Goal: Communication & Community: Answer question/provide support

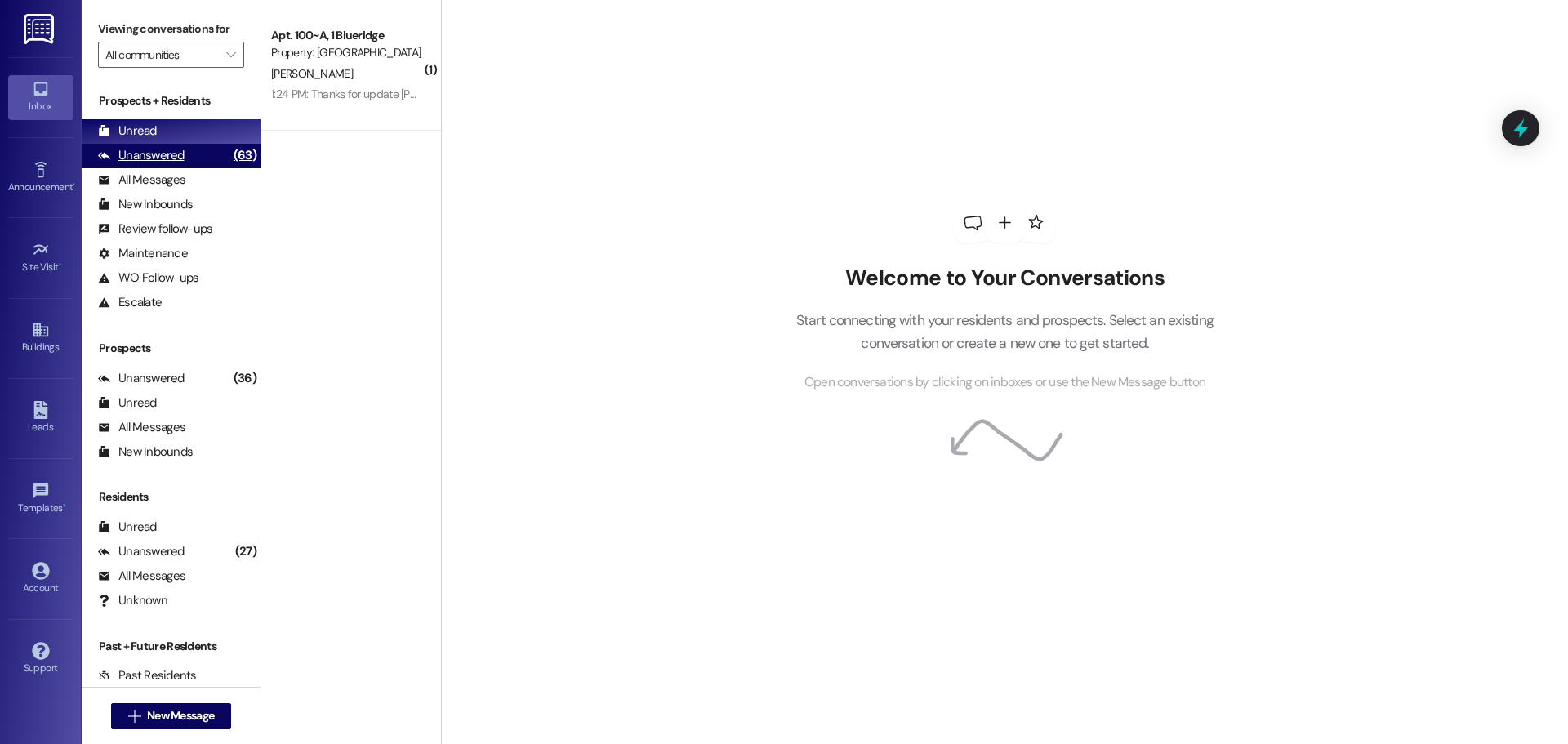
click at [118, 151] on div "Unanswered" at bounding box center [141, 156] width 87 height 17
click at [124, 135] on div "Unread" at bounding box center [128, 131] width 59 height 17
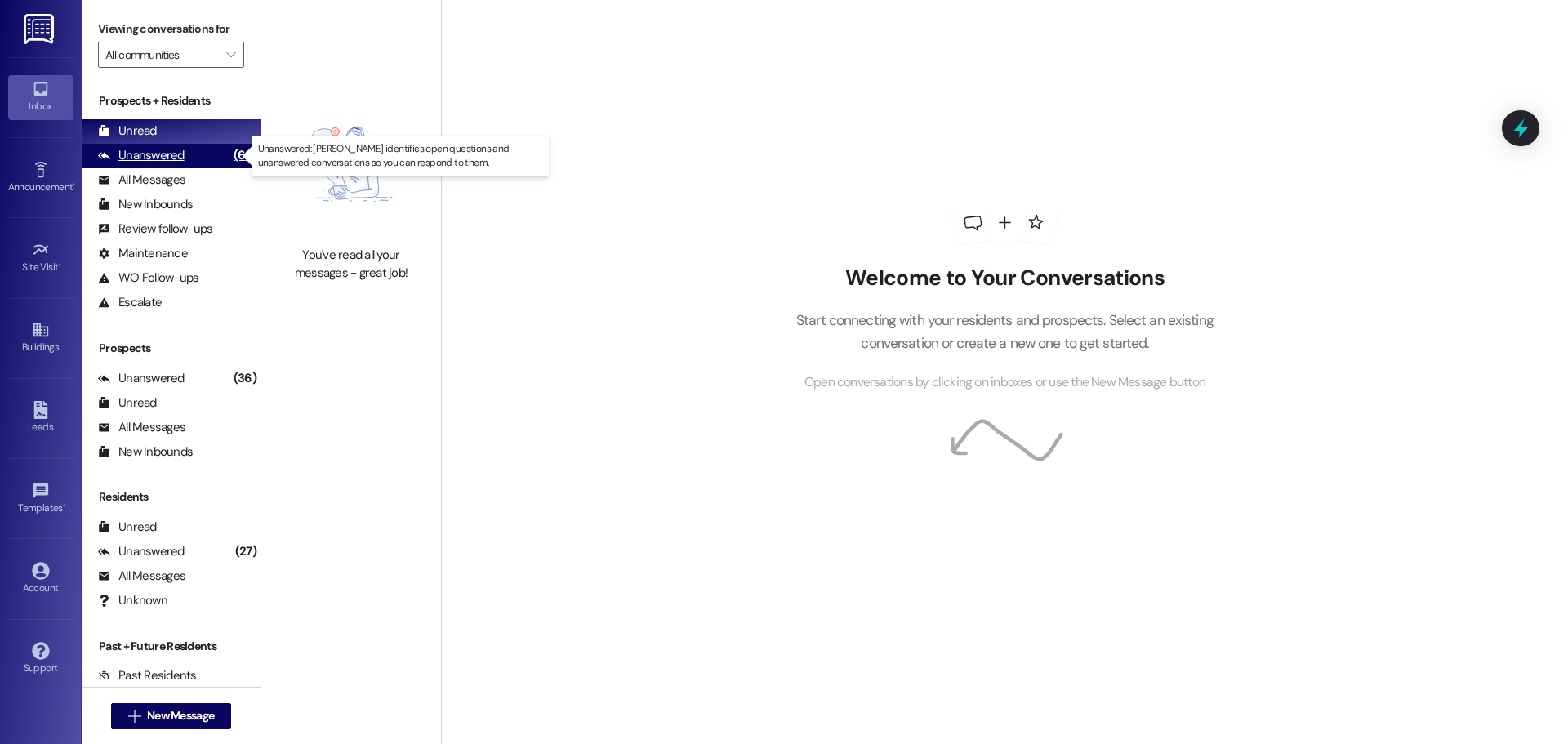
click at [156, 151] on div "Unanswered" at bounding box center [141, 156] width 87 height 17
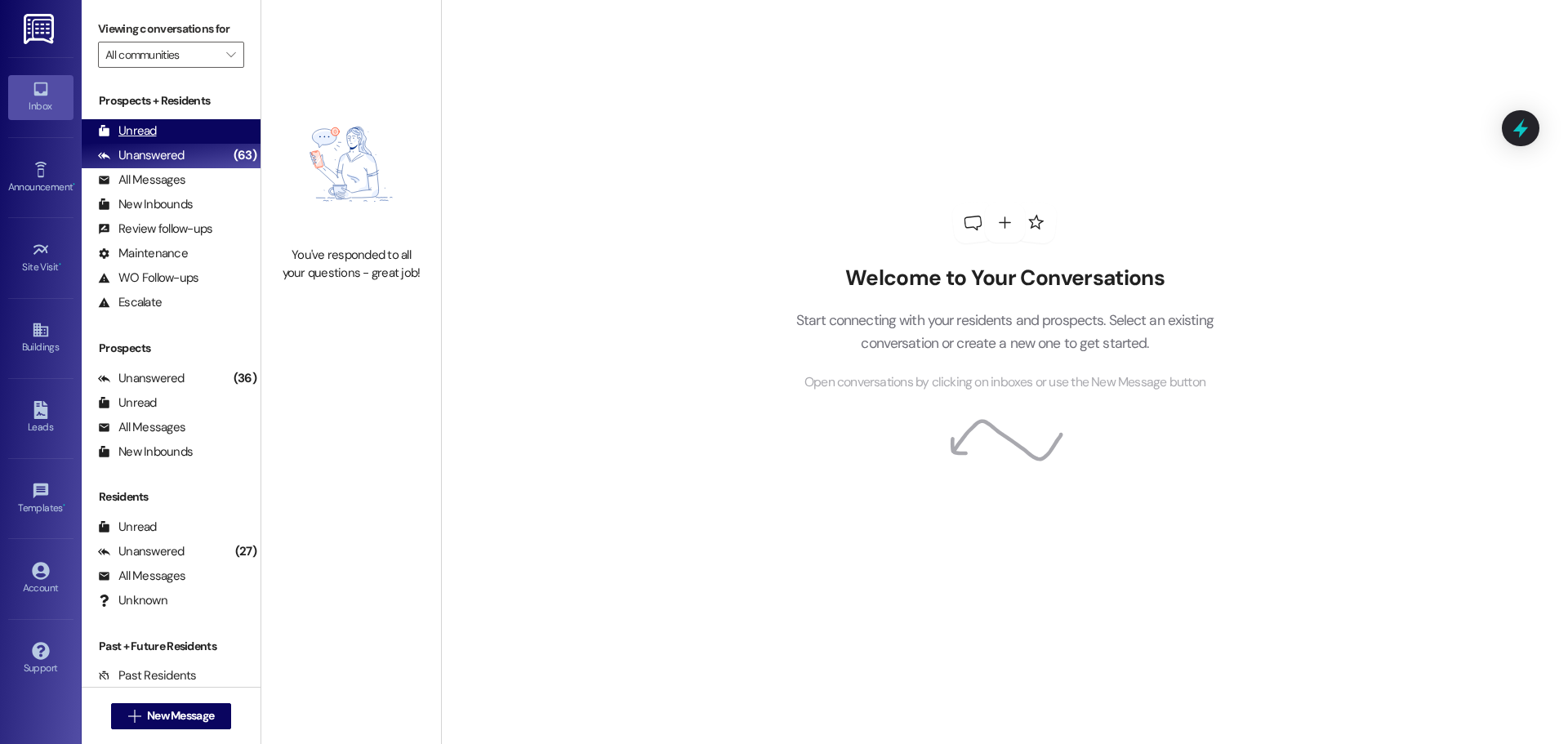
click at [151, 136] on div "Unread" at bounding box center [128, 131] width 59 height 17
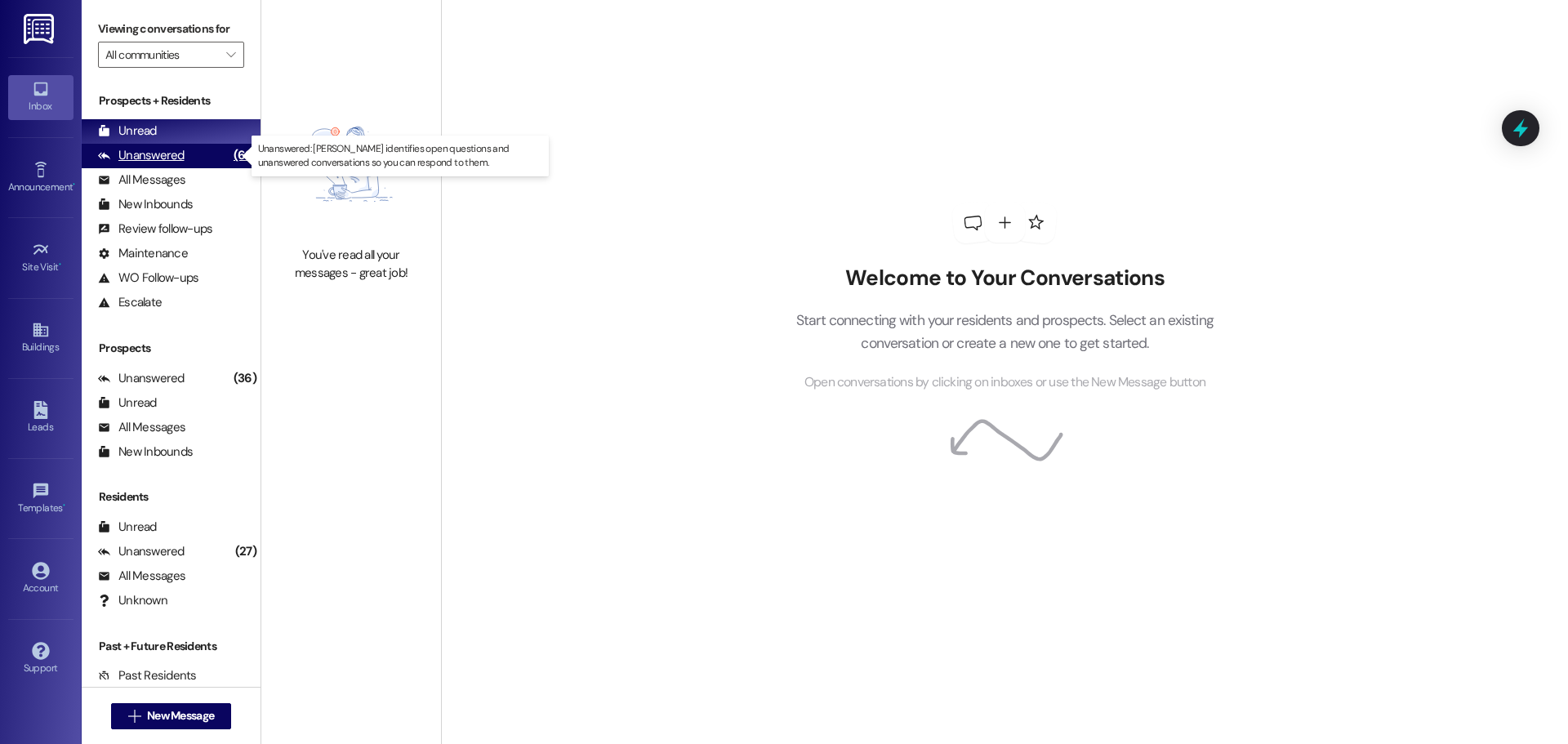
click at [135, 145] on div "Unanswered (63)" at bounding box center [171, 156] width 179 height 24
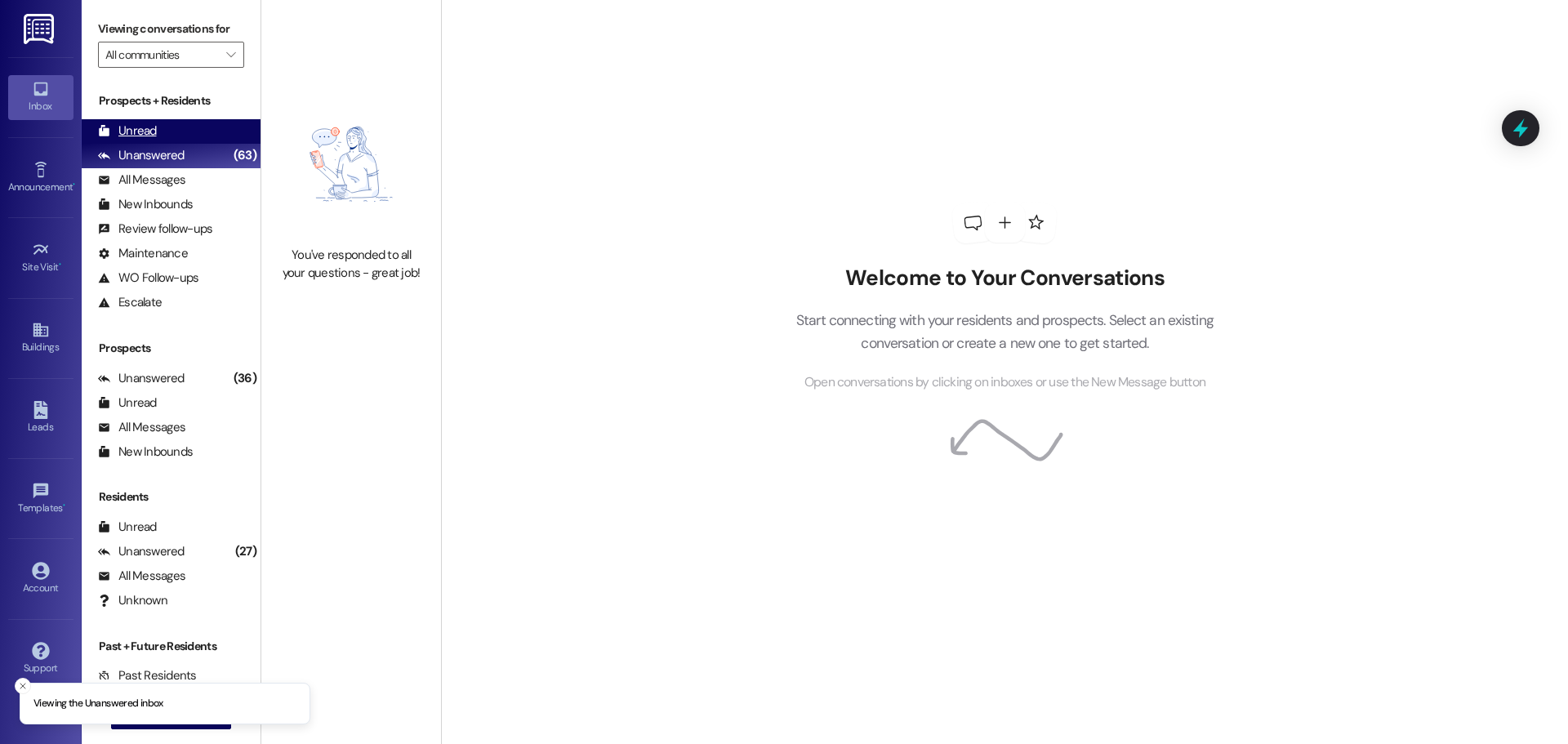
click at [136, 134] on div "Unread" at bounding box center [128, 131] width 59 height 17
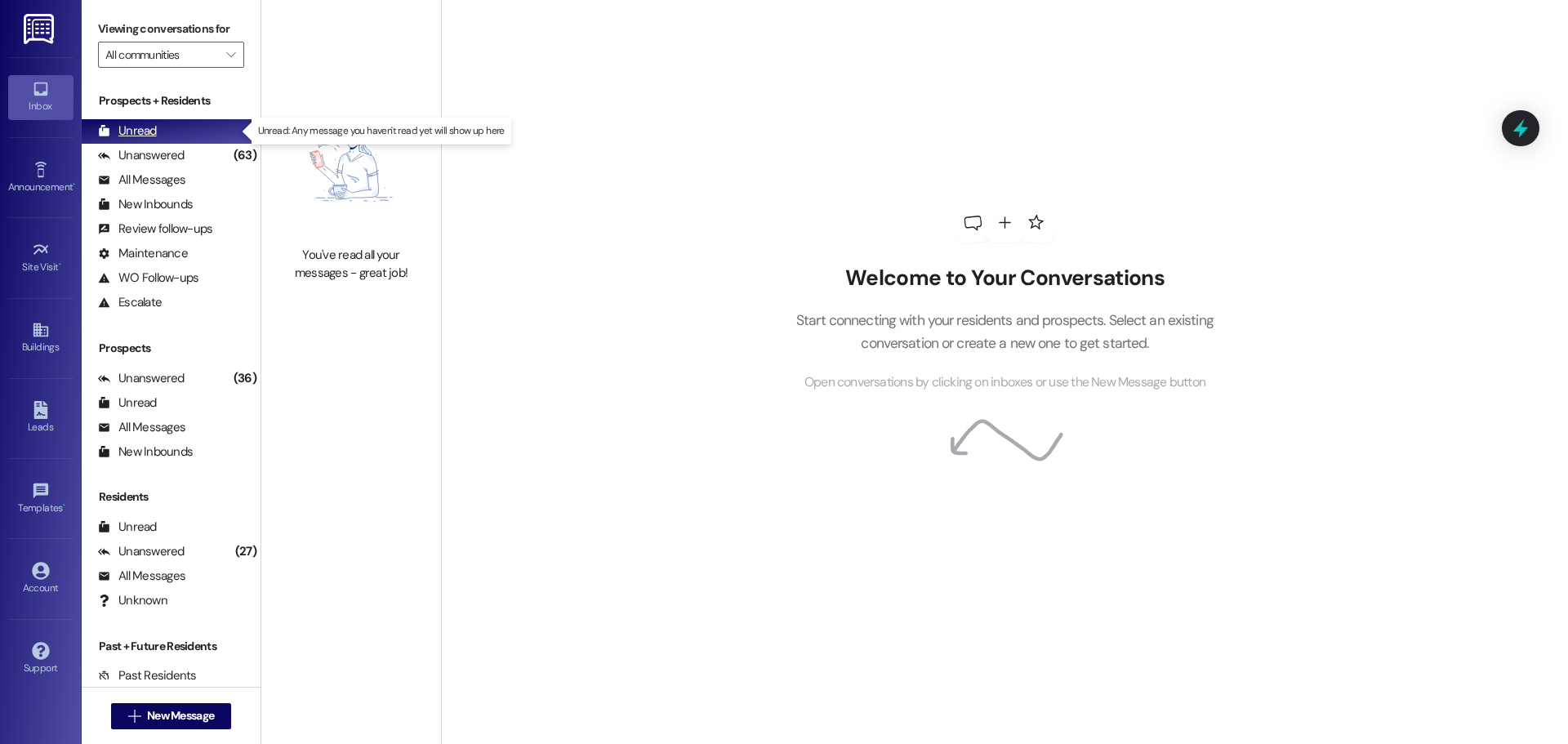
click at [120, 131] on div "Unread" at bounding box center [128, 131] width 59 height 17
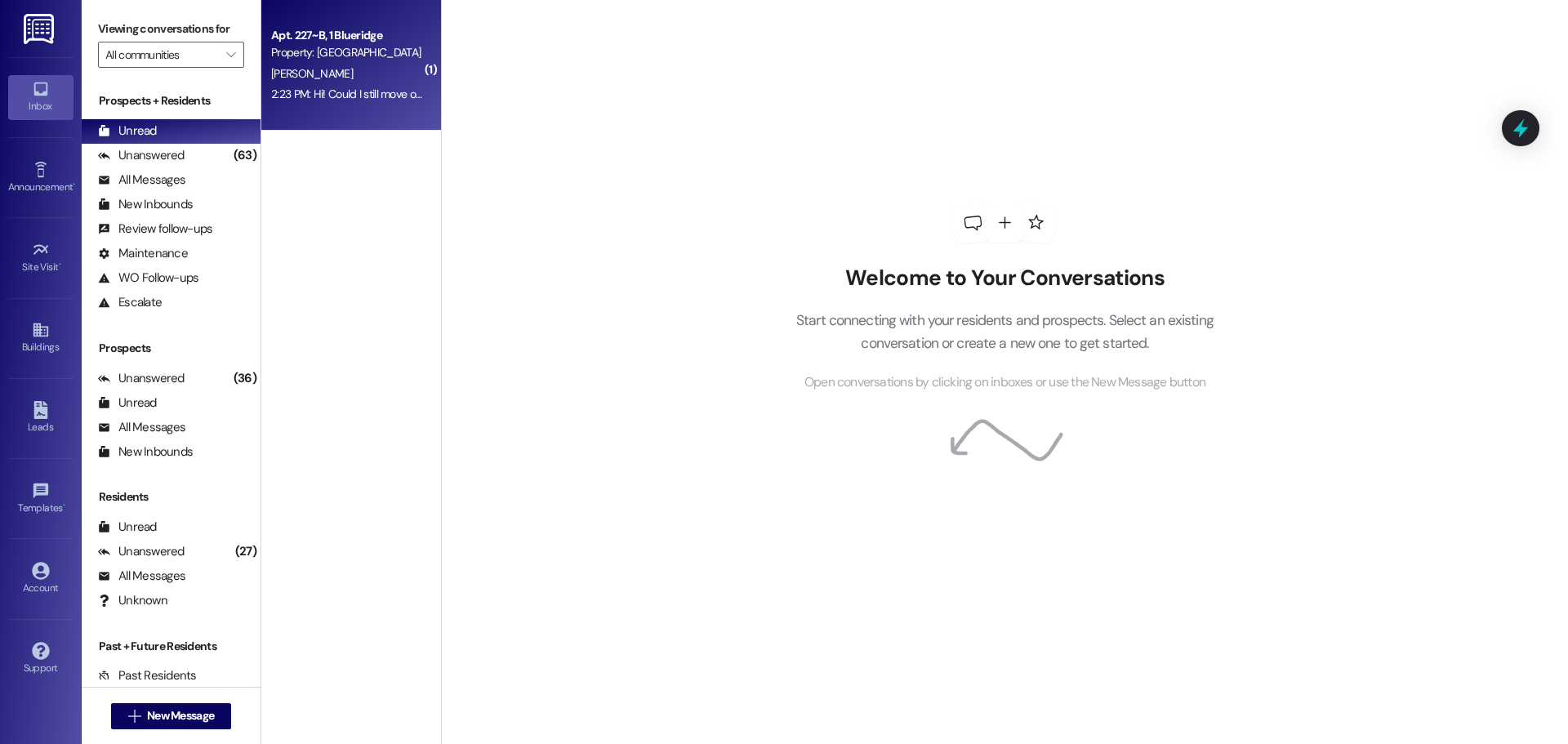
click at [327, 120] on div "Apt. 227~B, 1 Blueridge Property: Blueridge B. Hadfield 2:23 PM: Hi! Could I st…" at bounding box center [352, 65] width 180 height 130
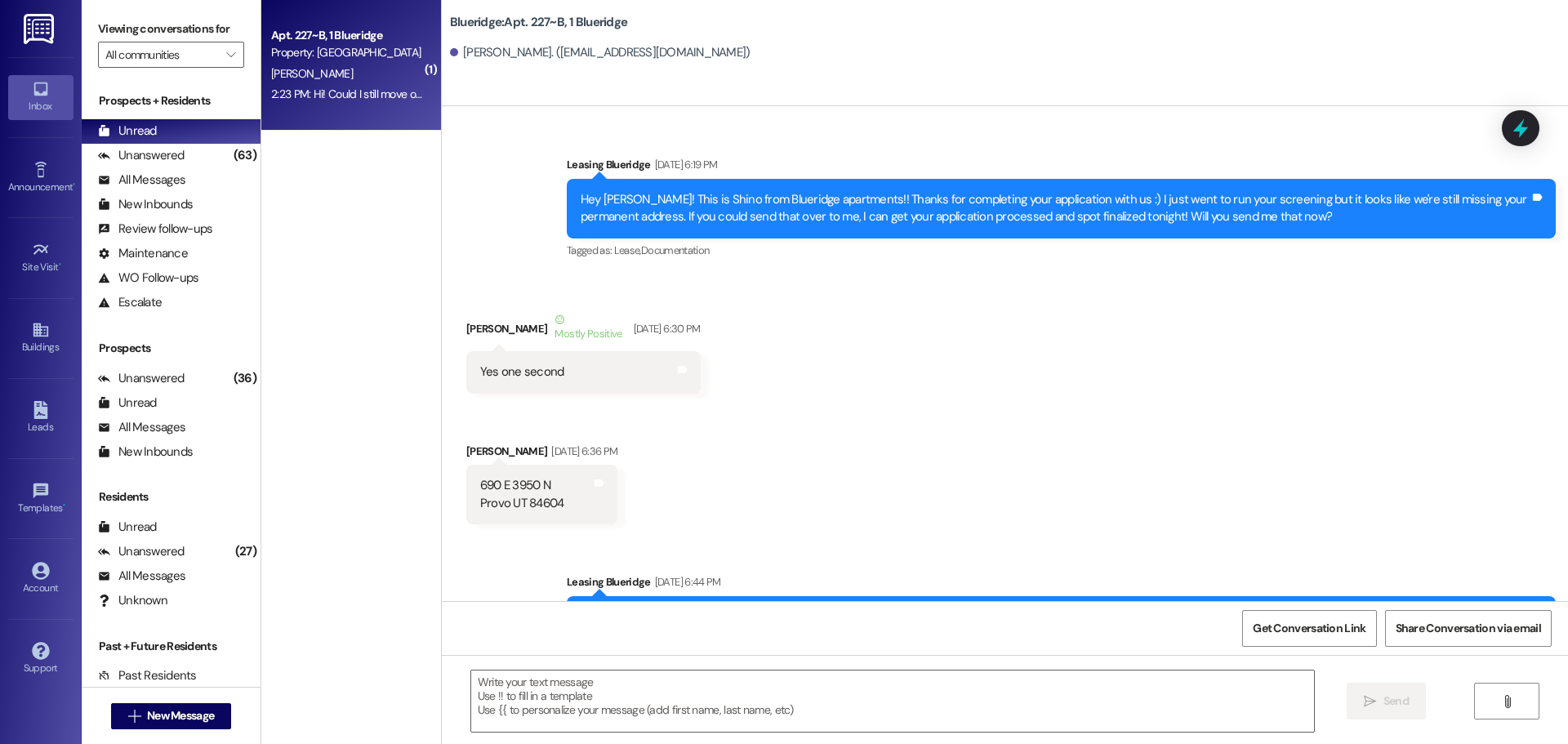
scroll to position [102495, 0]
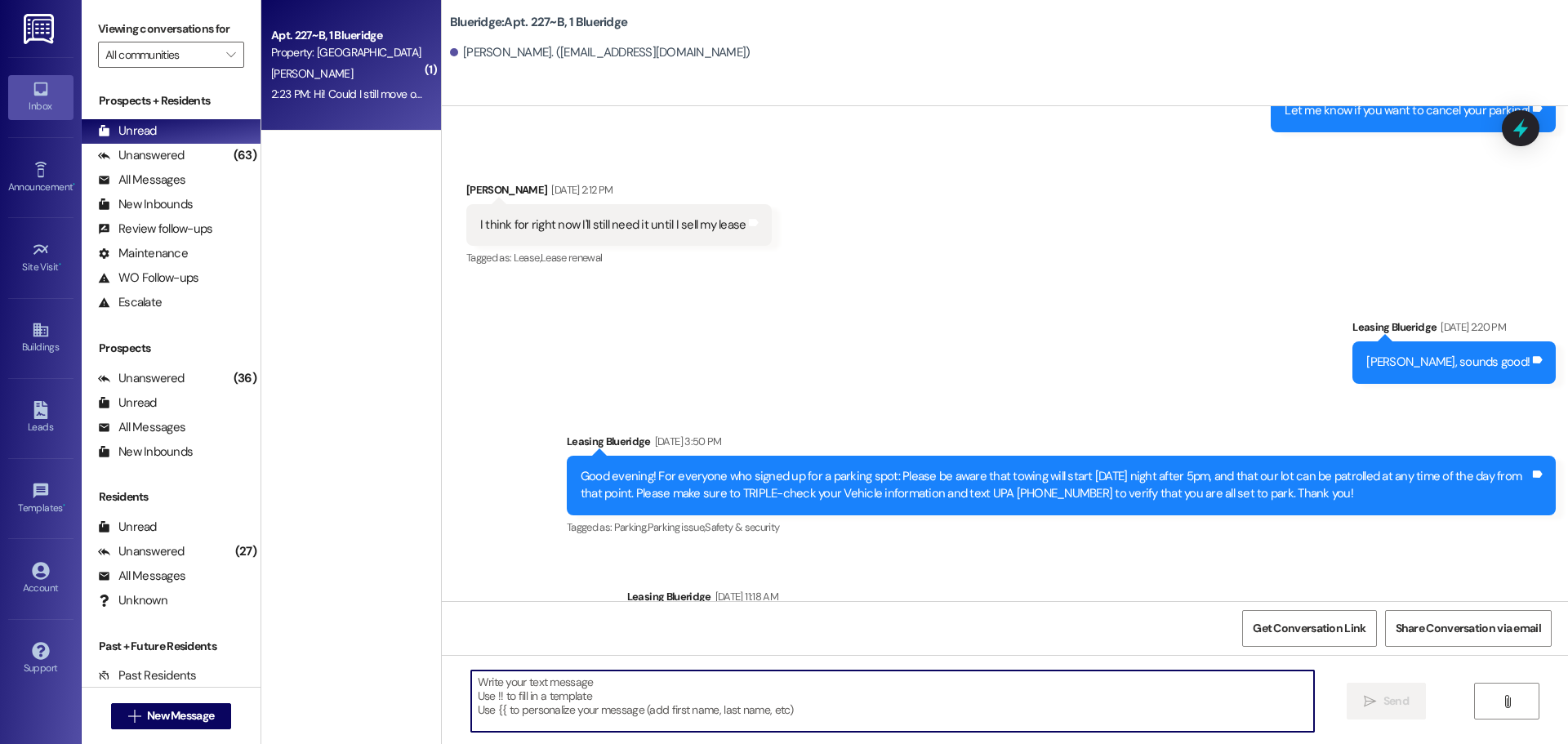
click at [822, 701] on textarea at bounding box center [893, 701] width 843 height 61
type textarea "Yes, that's totally fine!"
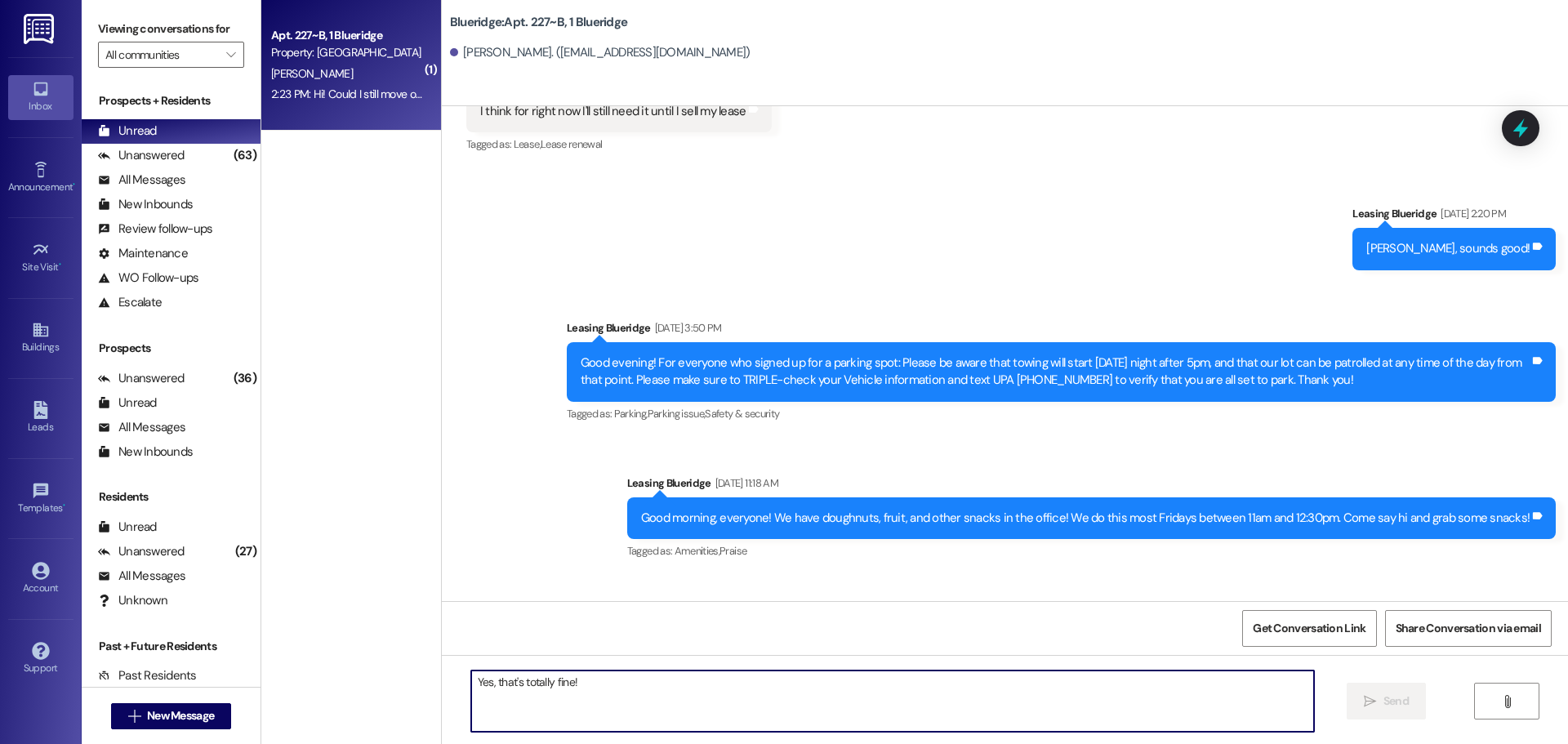
scroll to position [102610, 0]
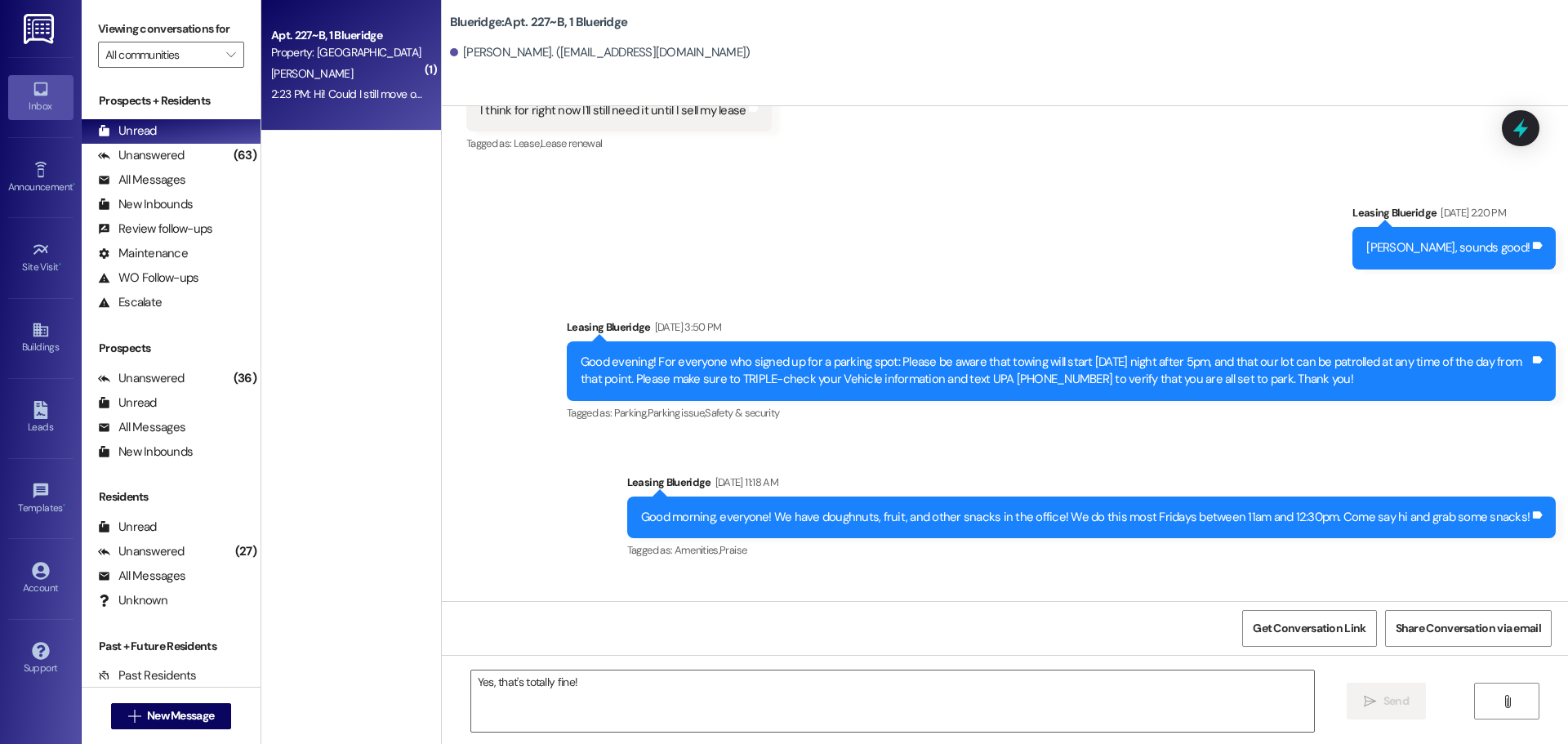
click at [616, 197] on div "Sent via SMS Leasing Blueridge Sep 04, 2025 at 2:20 PM Okey doke, sounds good! …" at bounding box center [1004, 440] width 1126 height 545
click at [135, 162] on div "Unanswered" at bounding box center [141, 156] width 87 height 17
click at [146, 137] on div "Unread" at bounding box center [128, 131] width 59 height 17
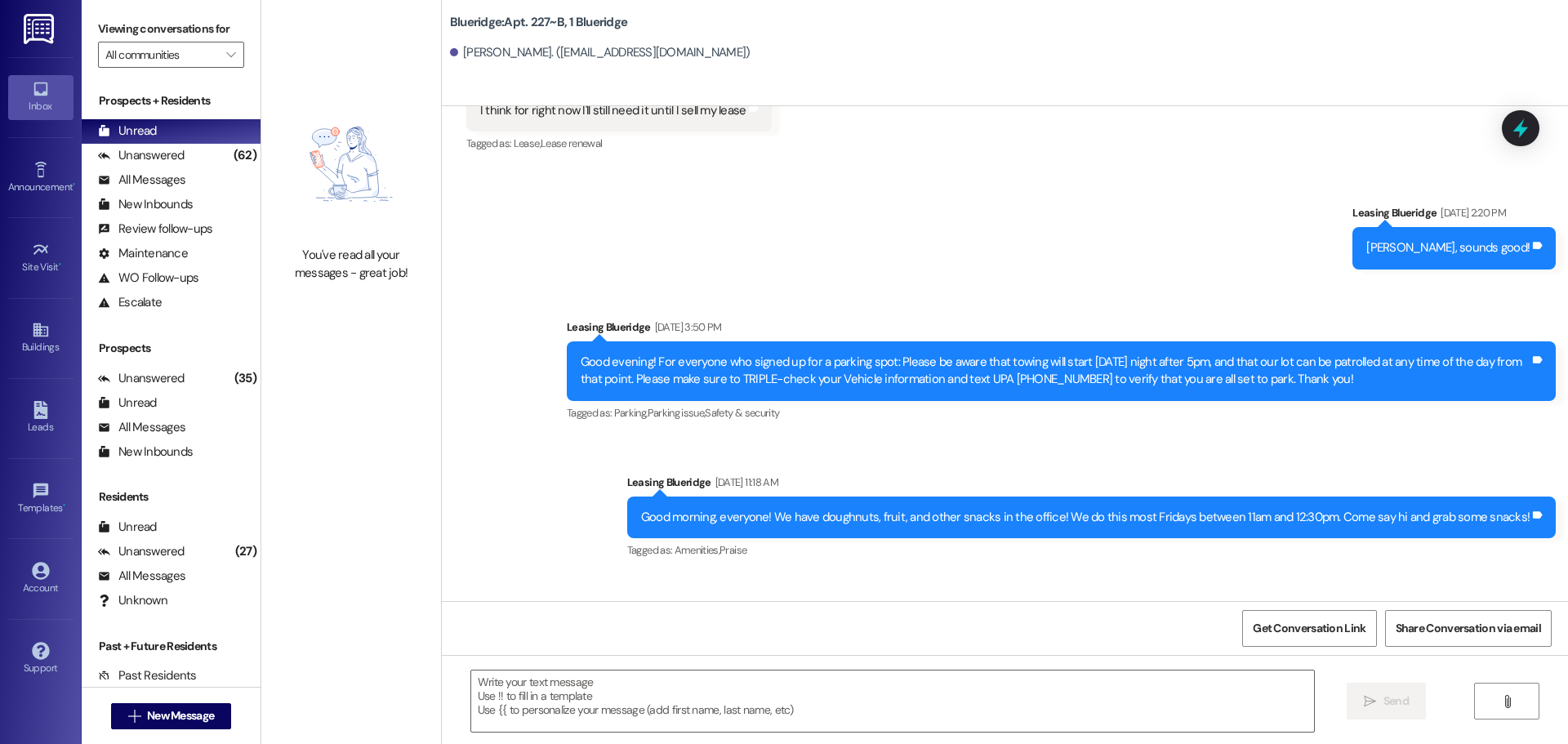
click at [530, 177] on div "Sent via SMS Leasing Blueridge Sep 04, 2025 at 2:20 PM Okey doke, sounds good! …" at bounding box center [1004, 440] width 1126 height 545
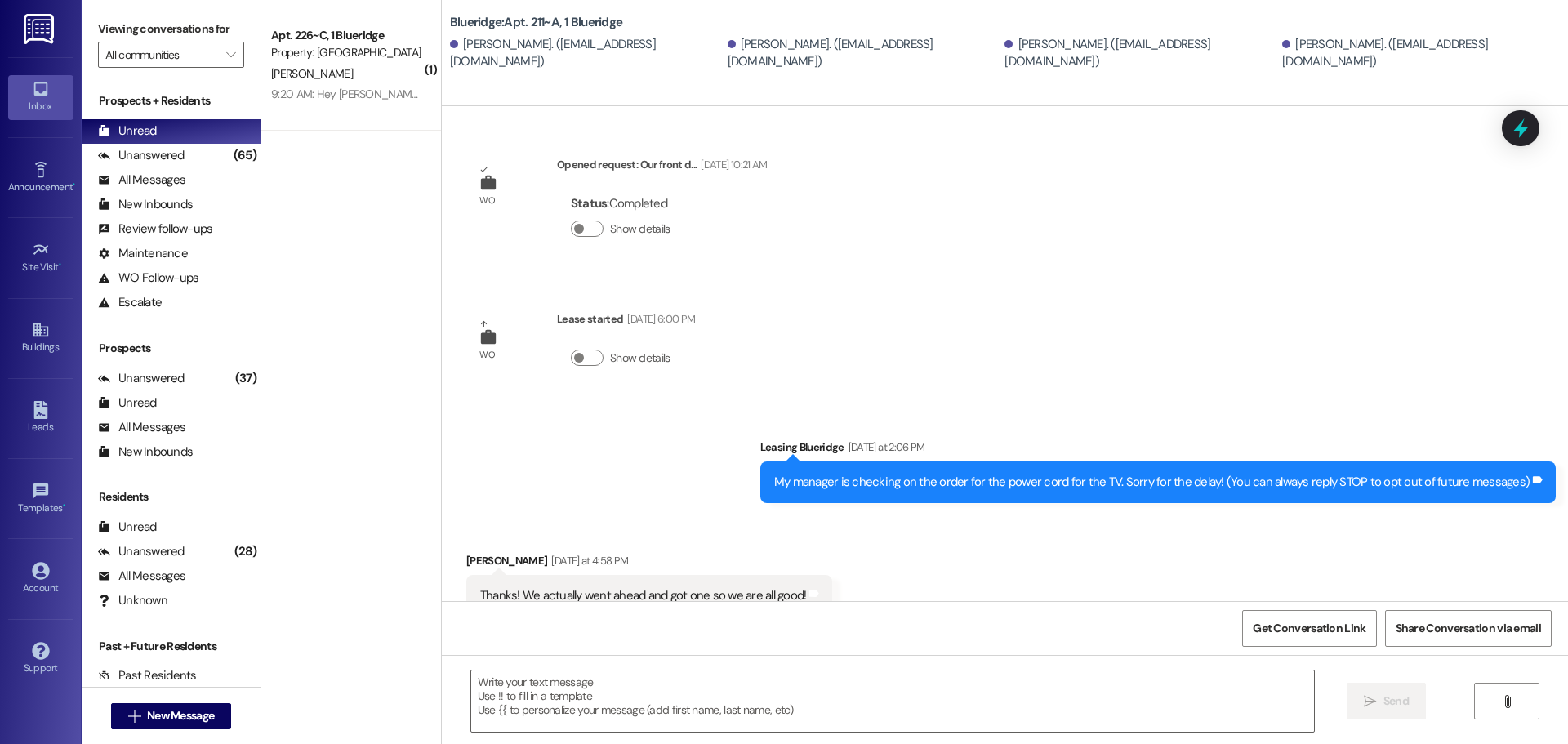
scroll to position [443, 0]
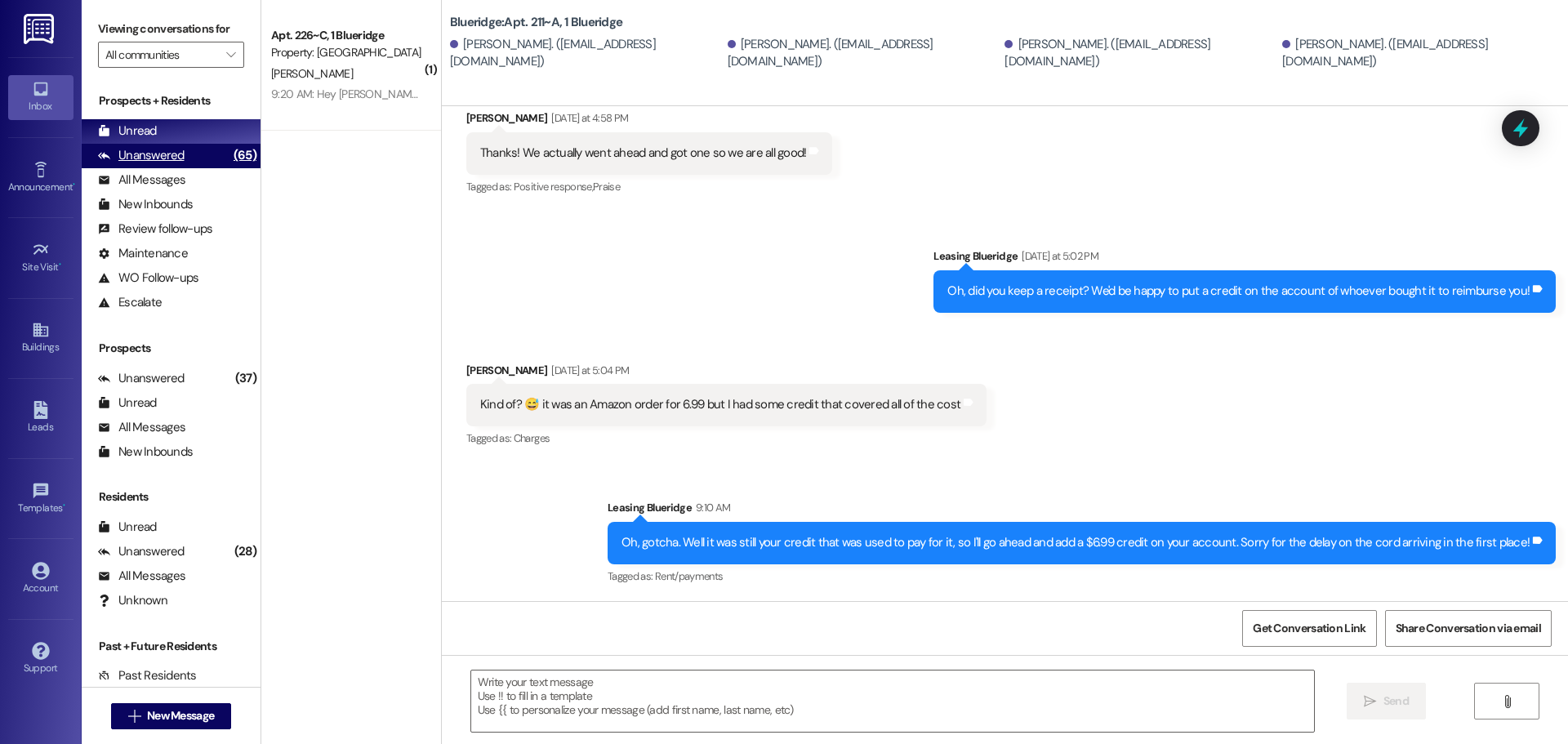
click at [167, 147] on div "Unanswered (65)" at bounding box center [171, 156] width 179 height 24
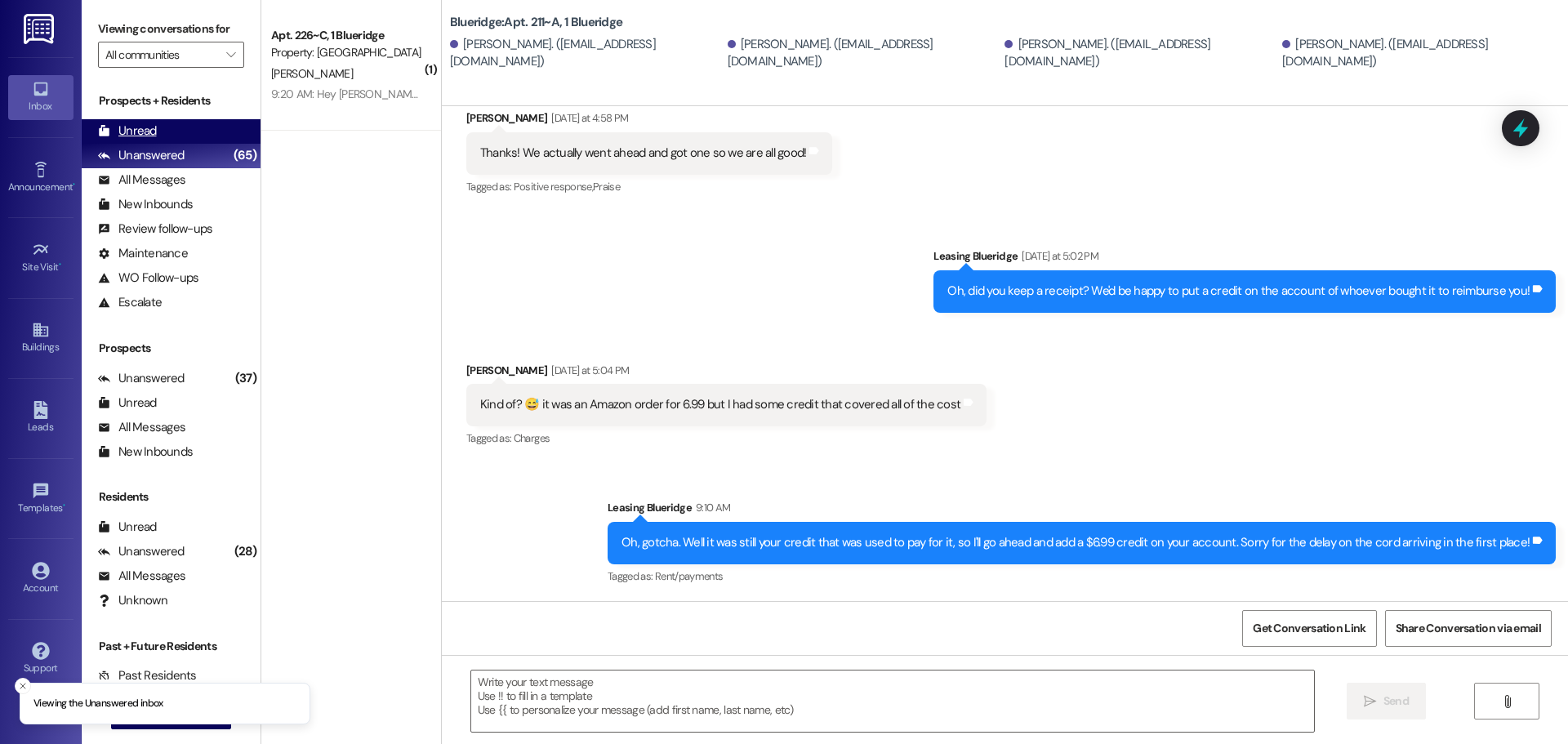
click at [164, 137] on div "Unread (0)" at bounding box center [171, 131] width 179 height 24
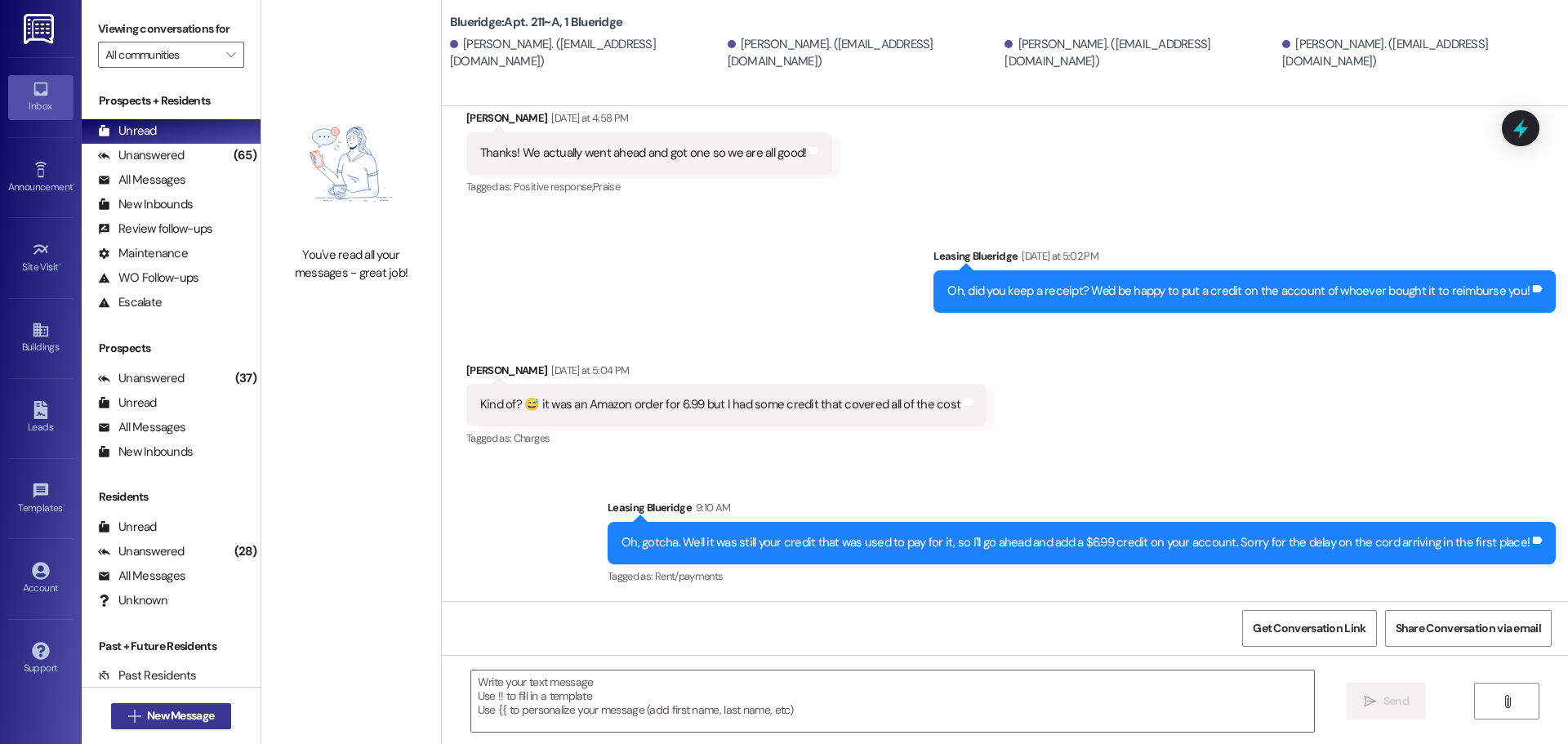
click at [215, 720] on button " New Message" at bounding box center [172, 716] width 121 height 26
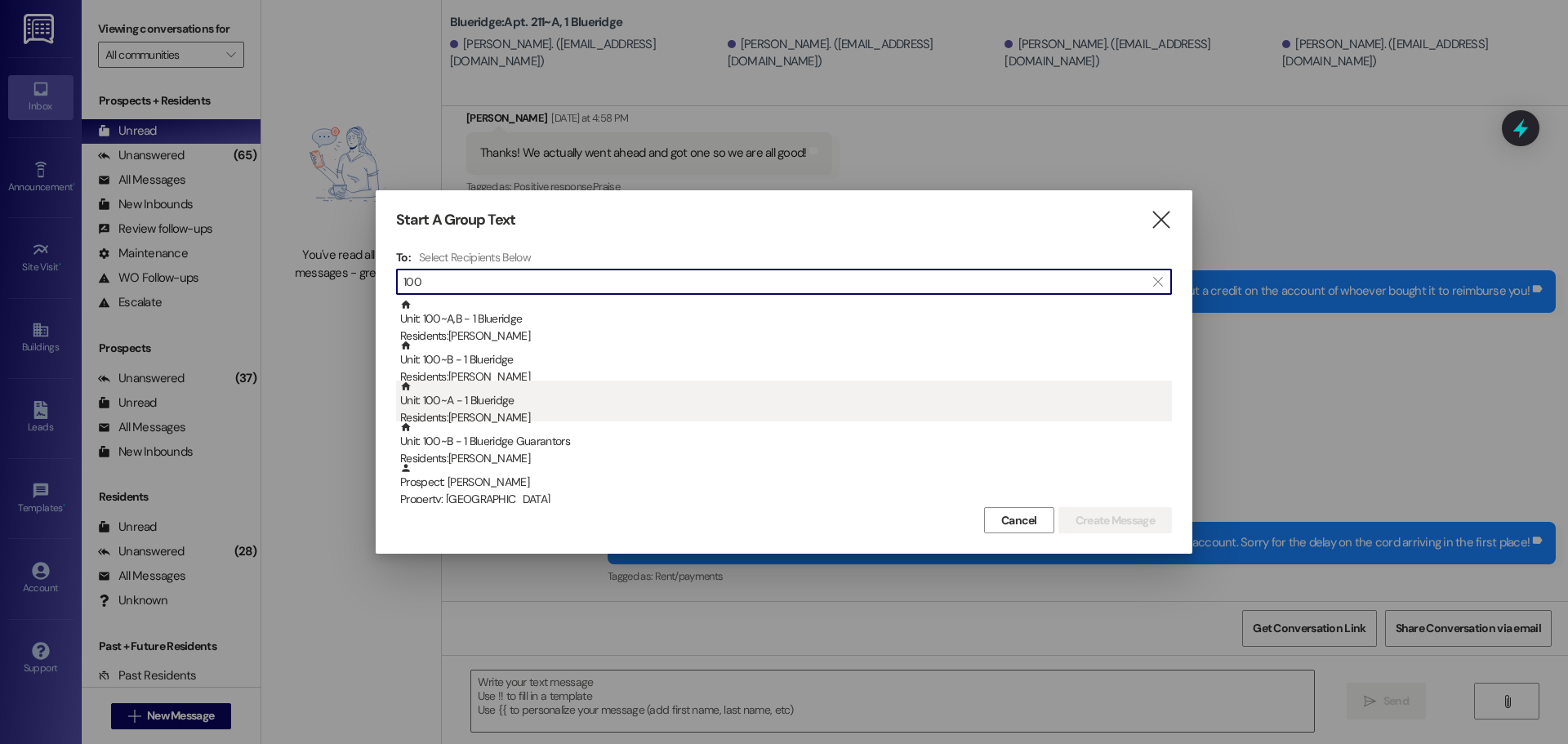
type input "100"
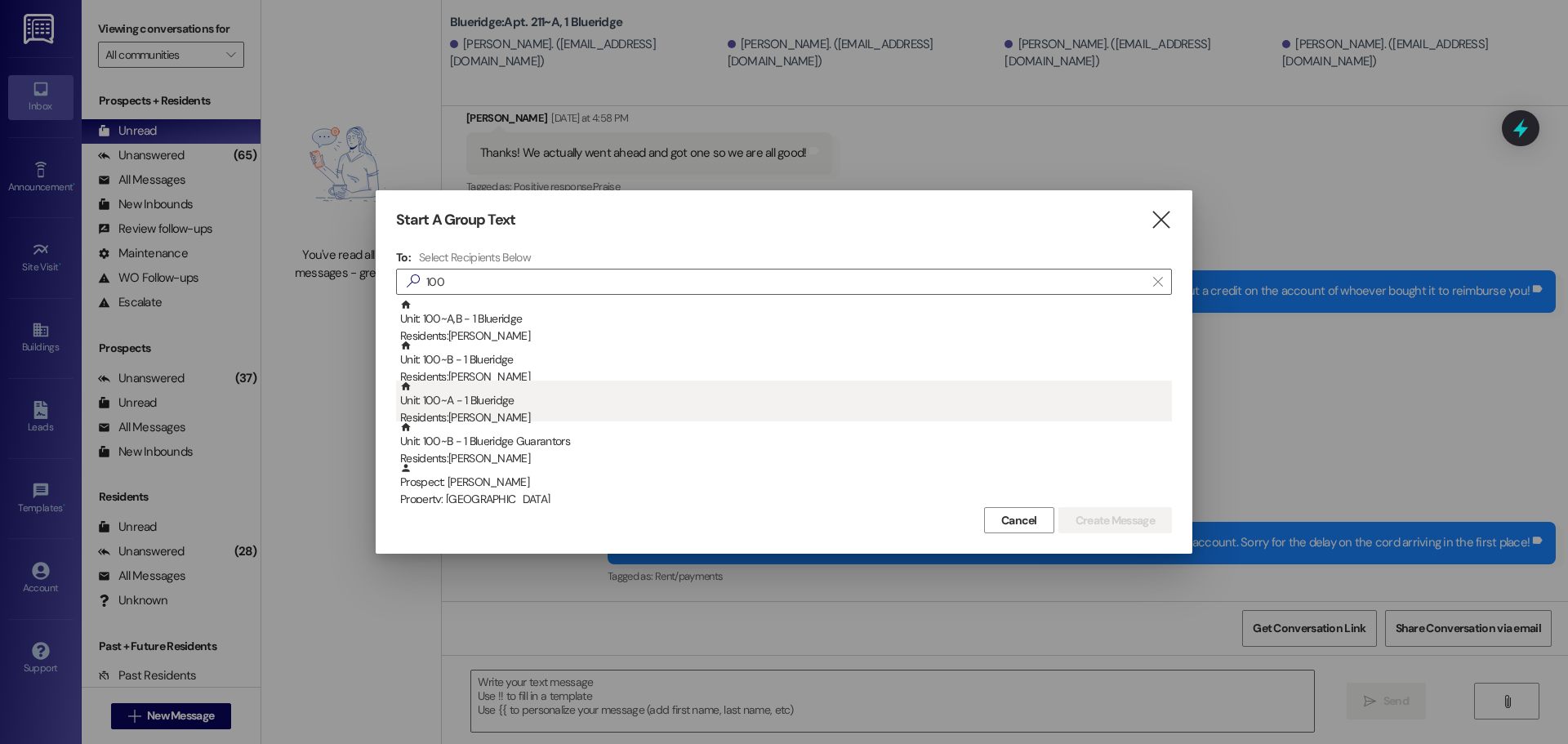
click at [485, 420] on div "Residents: Andrea Martinez" at bounding box center [786, 417] width 771 height 17
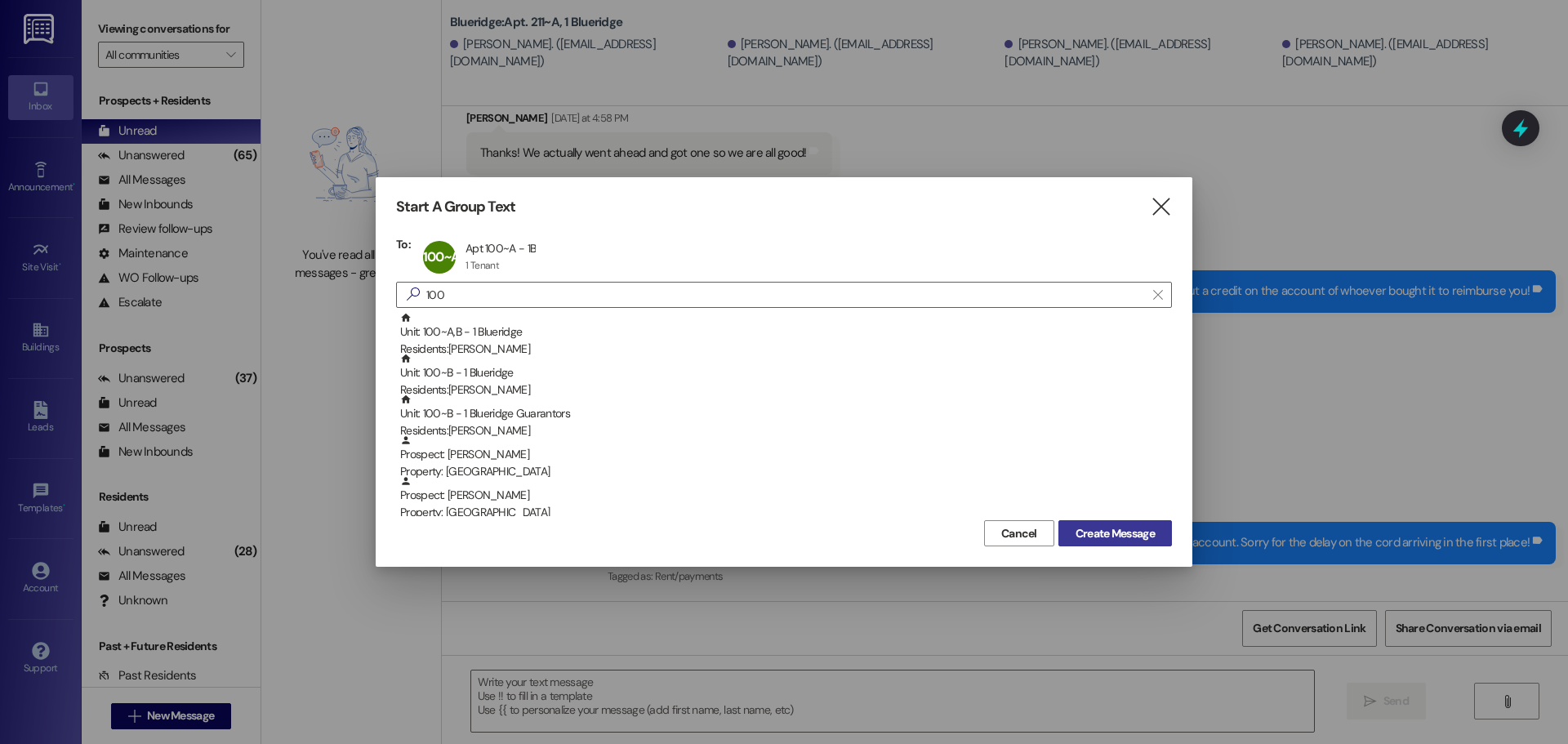
click at [1110, 529] on span "Create Message" at bounding box center [1115, 534] width 79 height 17
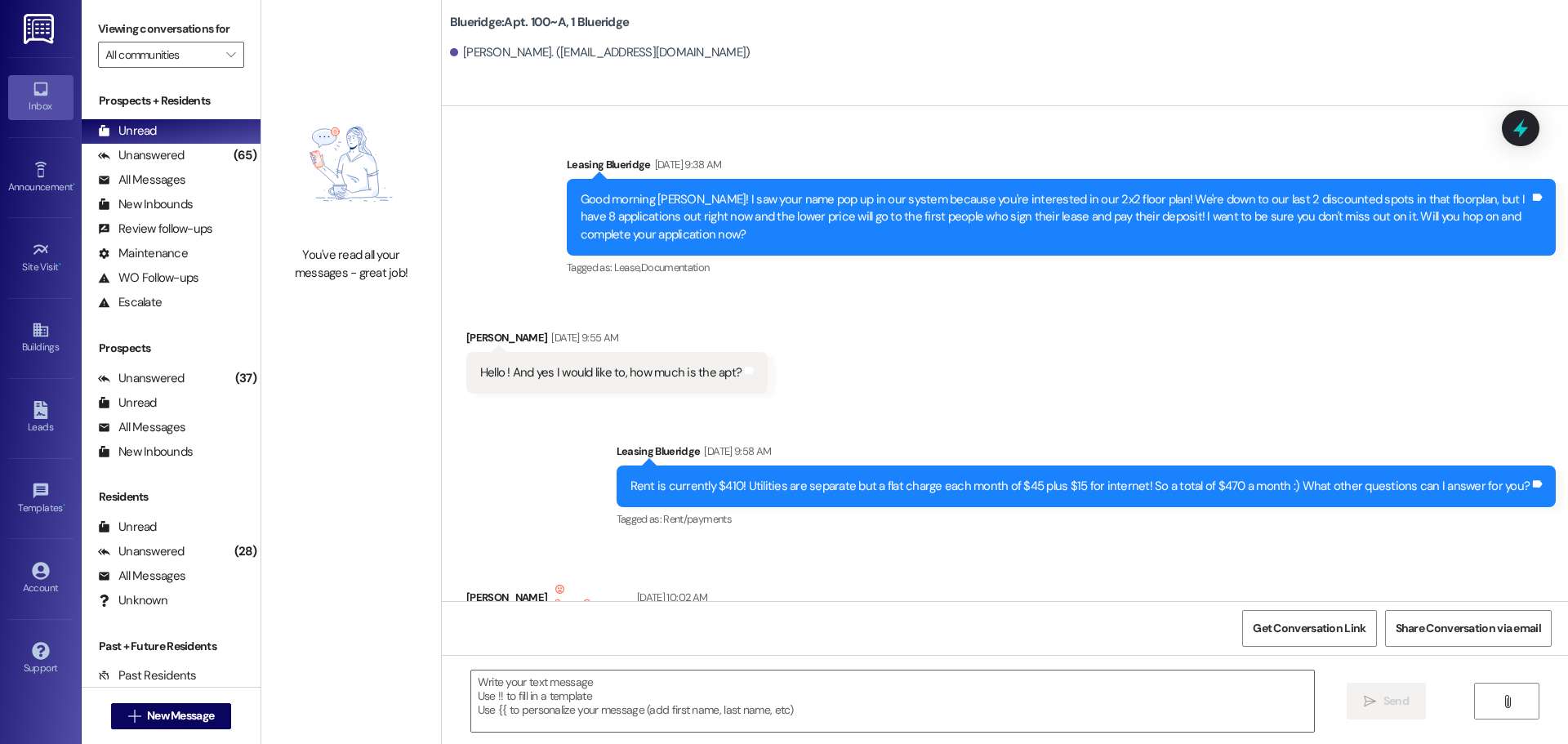
scroll to position [105455, 0]
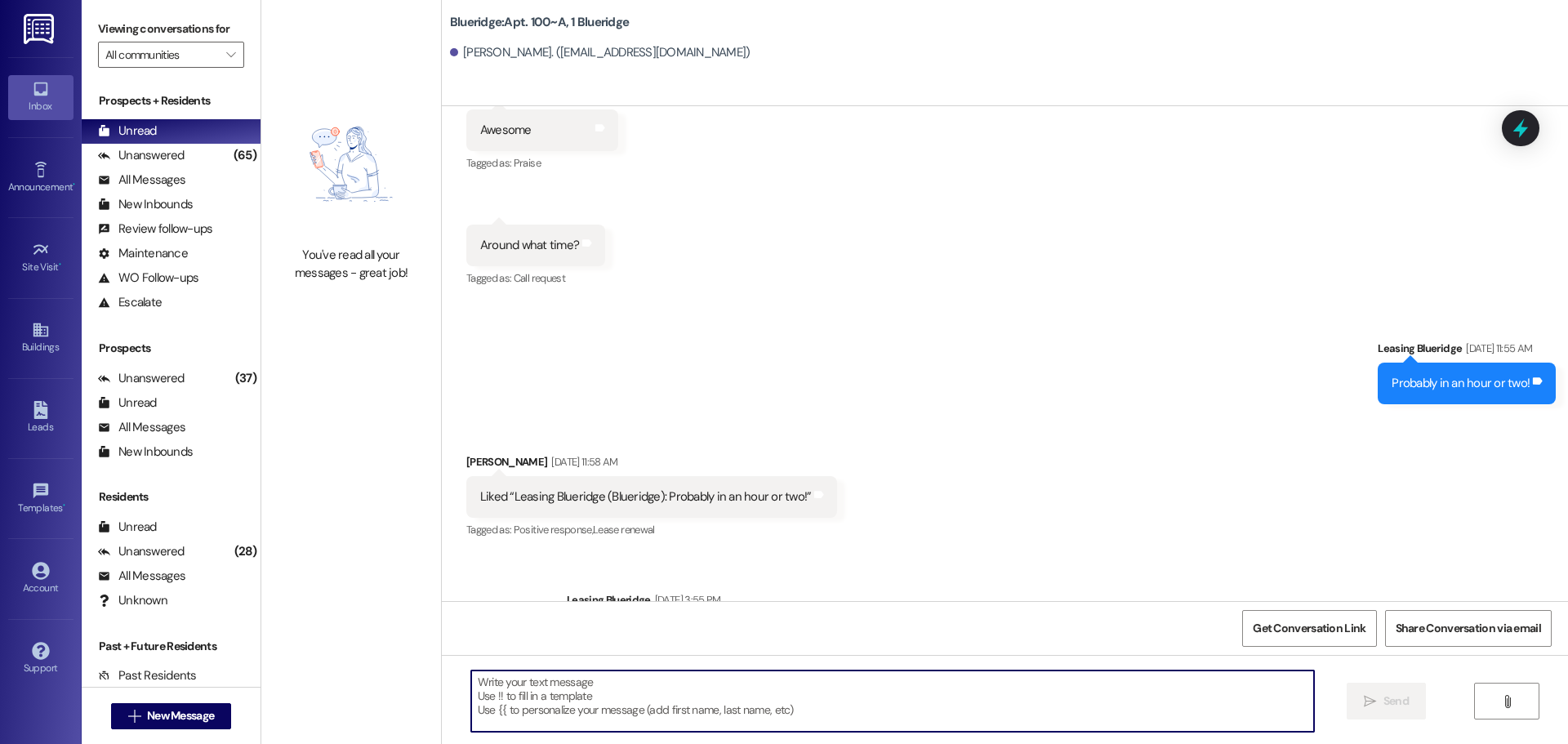
click at [851, 691] on textarea at bounding box center [893, 701] width 843 height 61
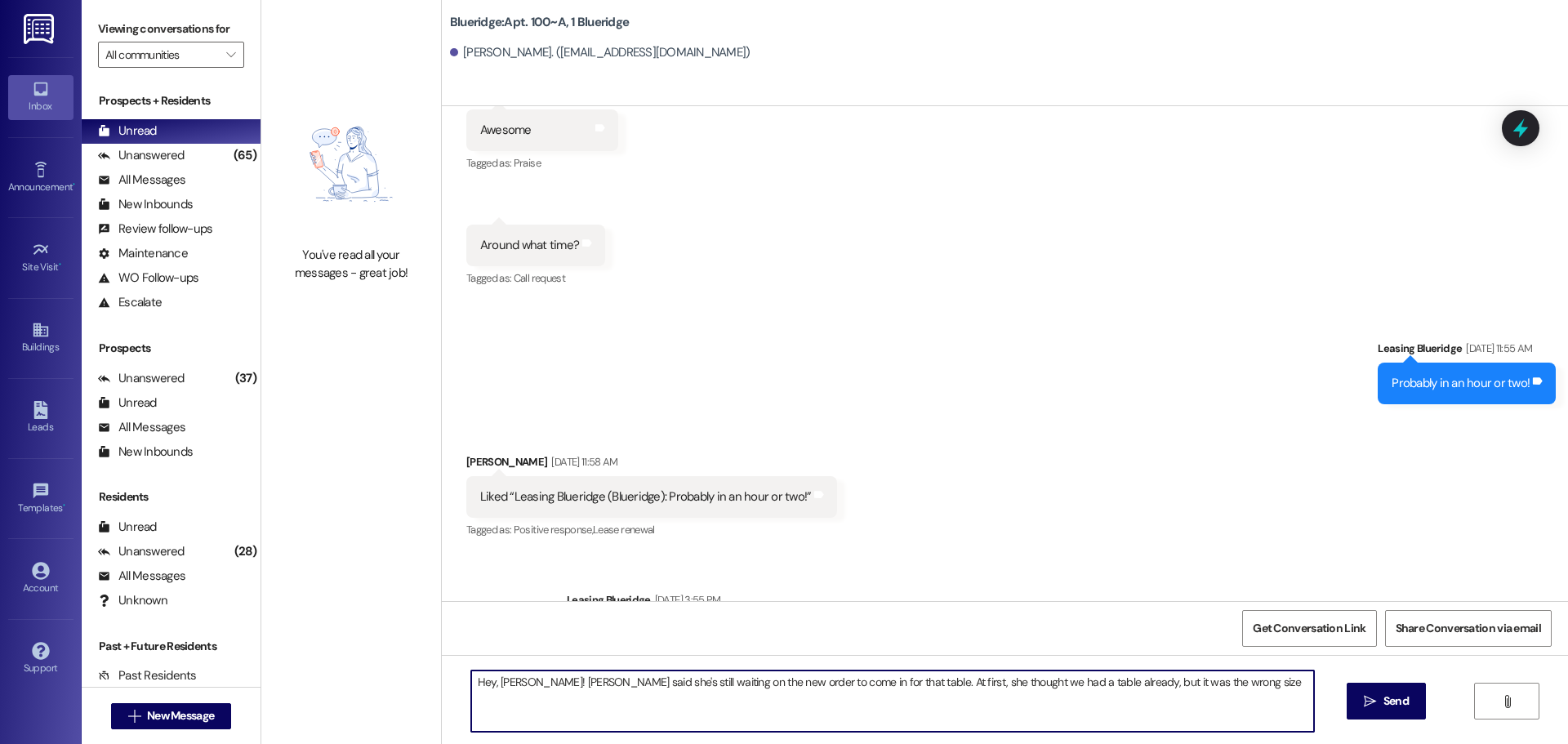
type textarea "Hey, [PERSON_NAME]! [PERSON_NAME] said she's still waiting on the new order to …"
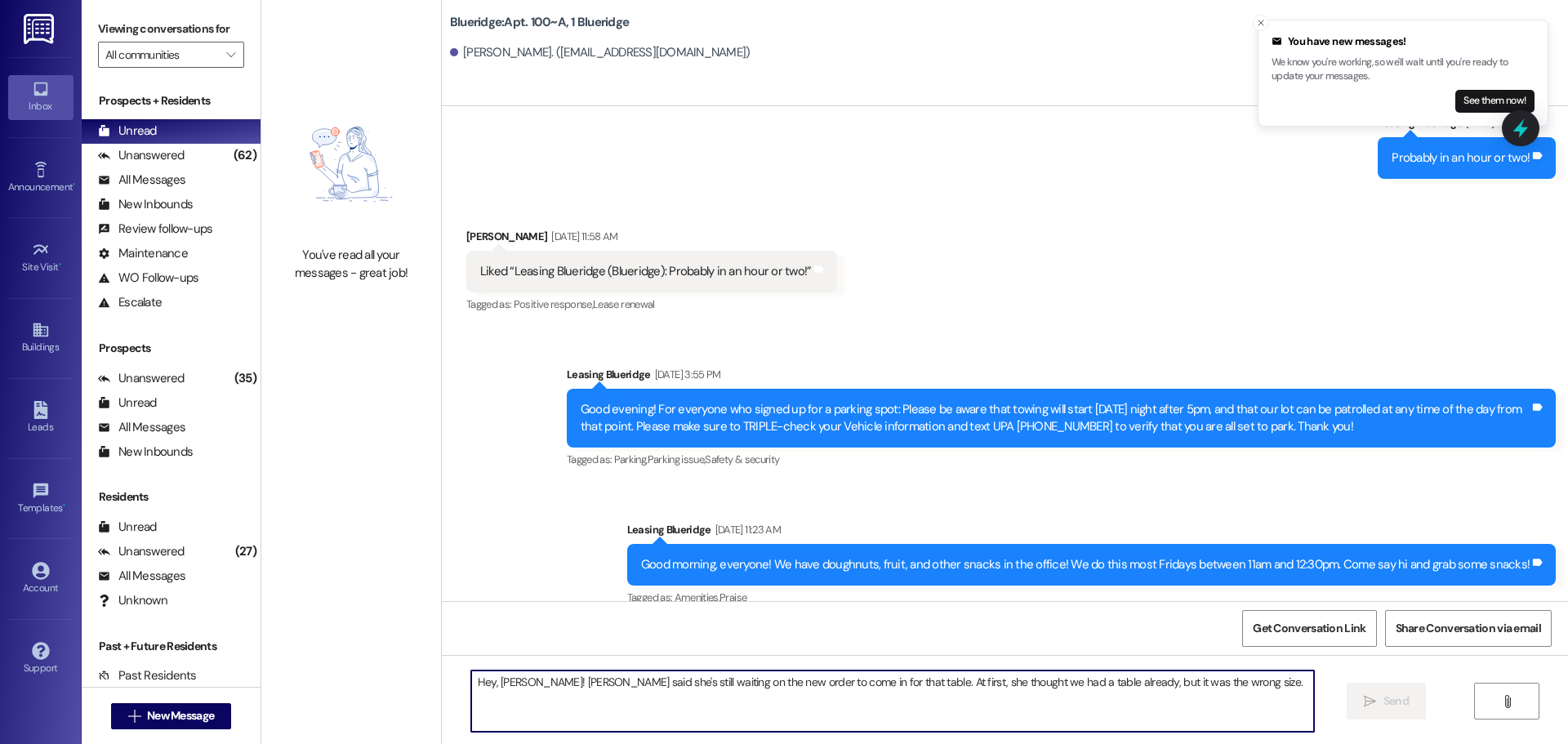
scroll to position [105683, 0]
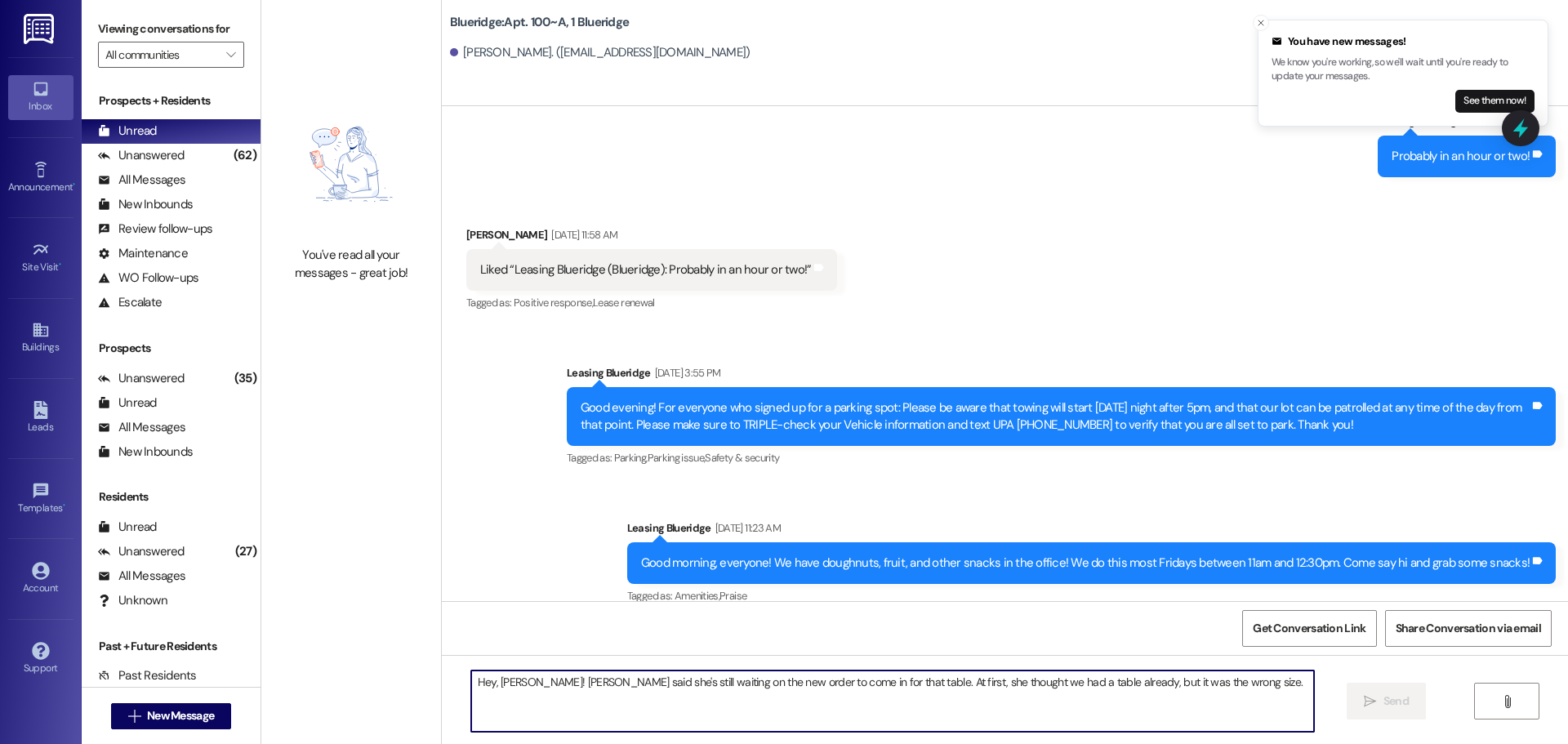
click at [858, 702] on textarea "Hey, [PERSON_NAME]! [PERSON_NAME] said she's still waiting on the new order to …" at bounding box center [893, 701] width 843 height 61
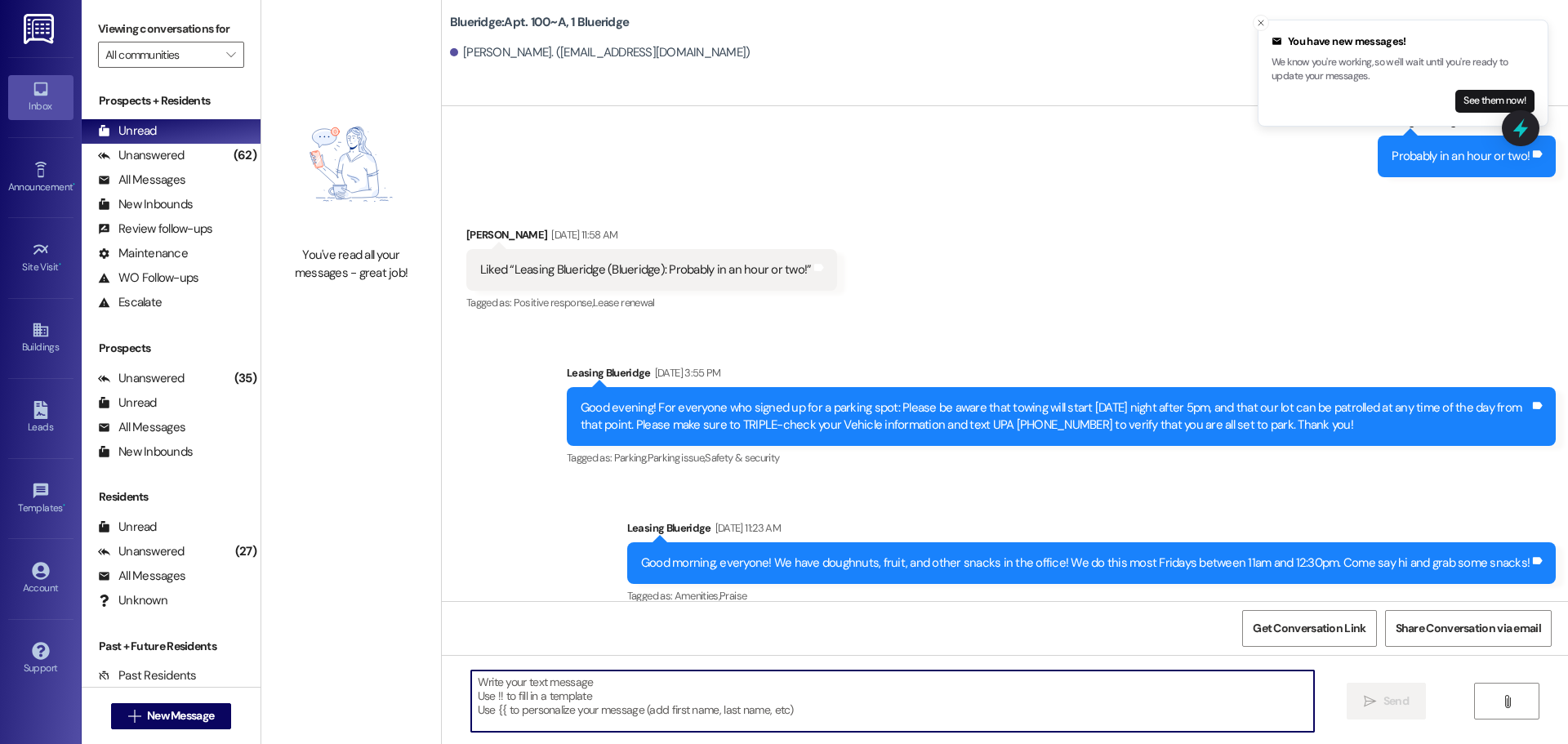
type textarea "Y"
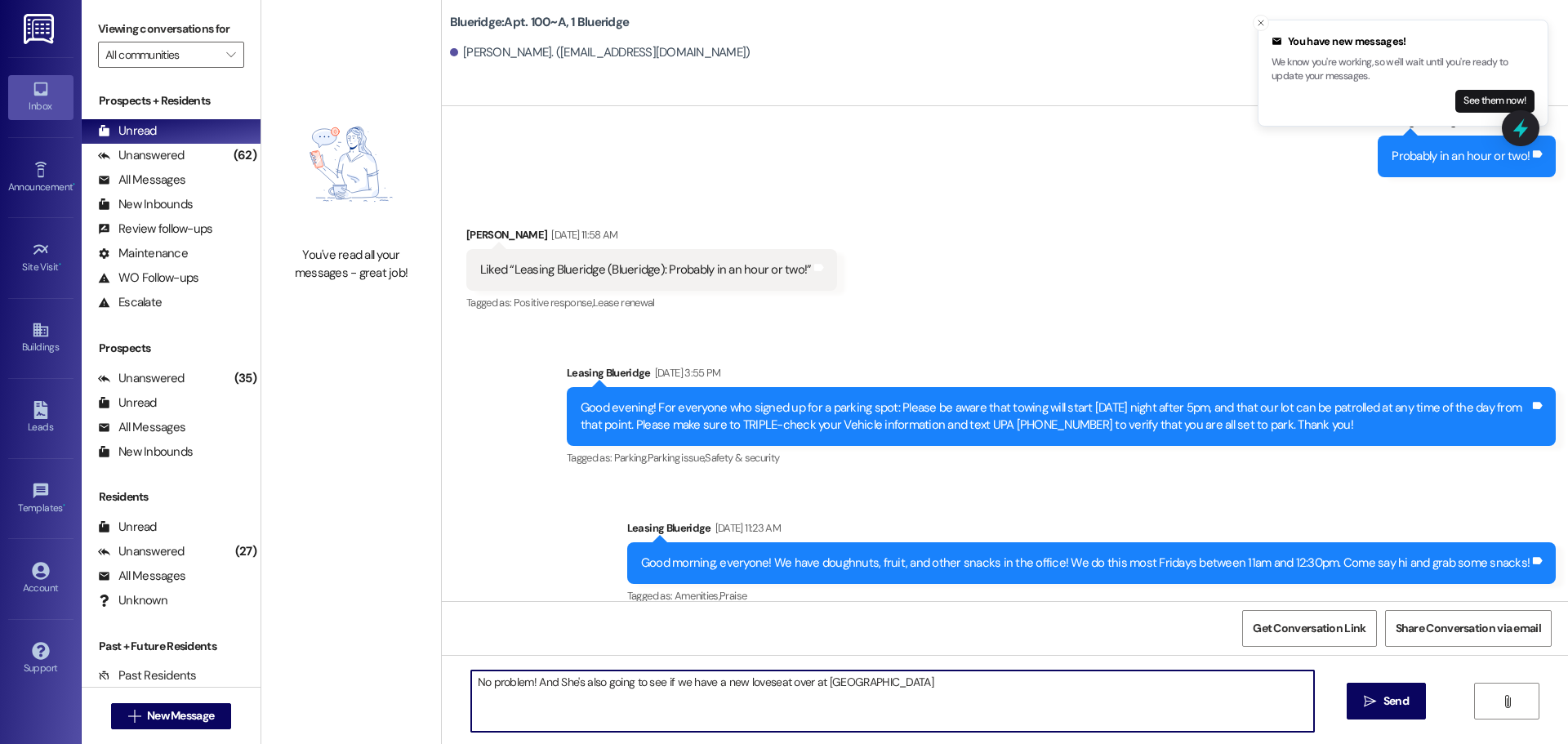
type textarea "No problem! And She's also going to see if we have a new loveseat over at [GEOG…"
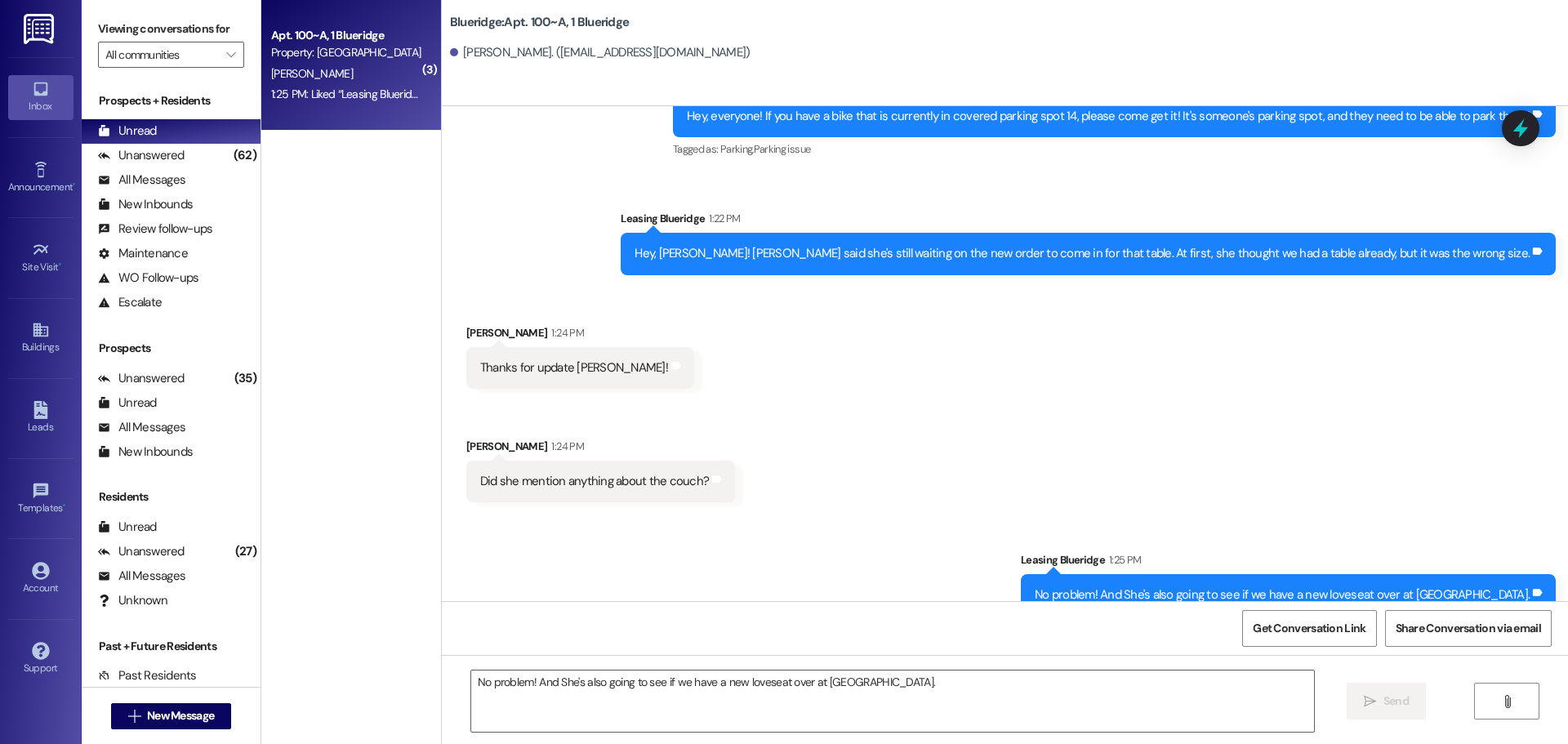
scroll to position [106270, 0]
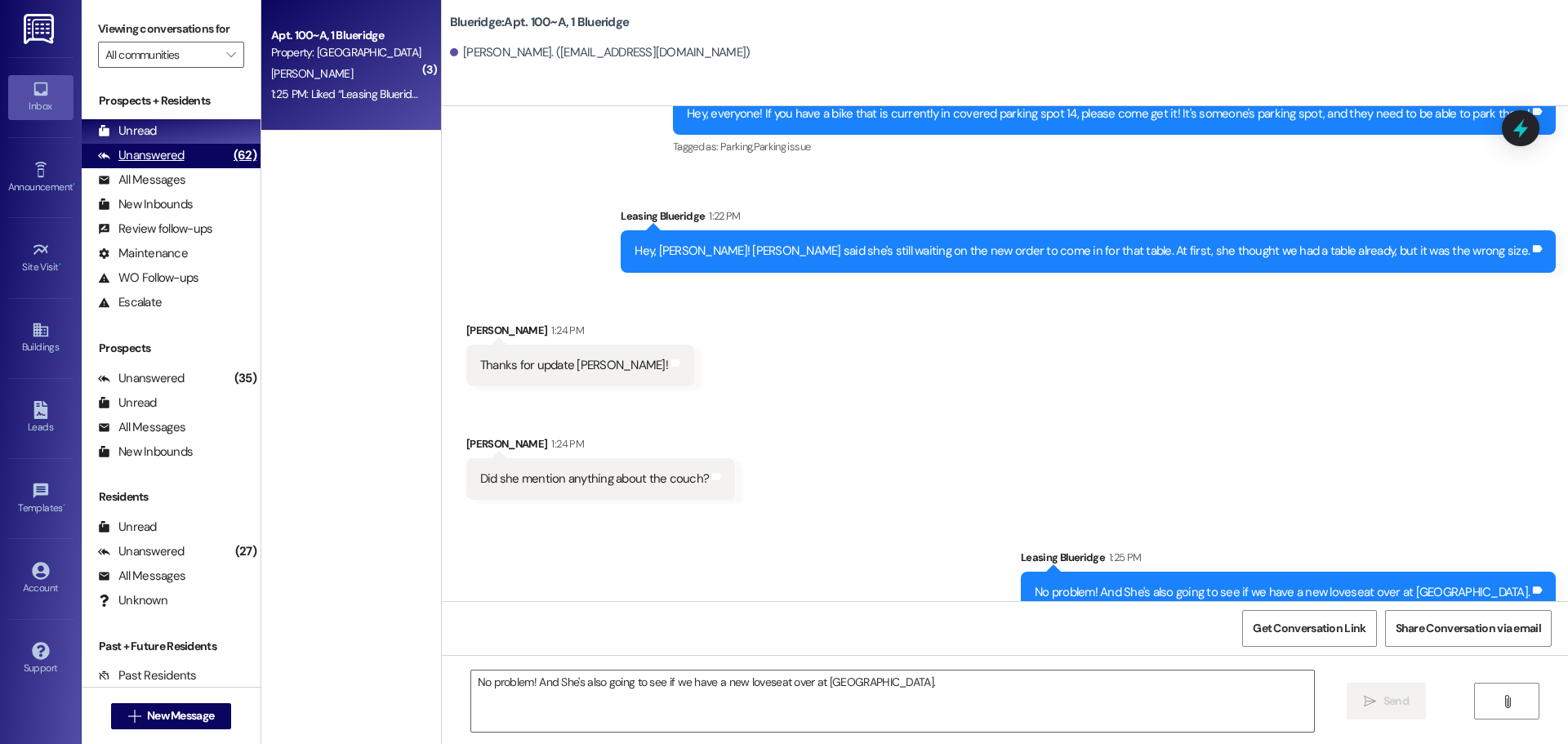
click at [113, 154] on div "Unanswered" at bounding box center [141, 156] width 87 height 17
click at [126, 141] on div "Unread (0)" at bounding box center [171, 131] width 179 height 24
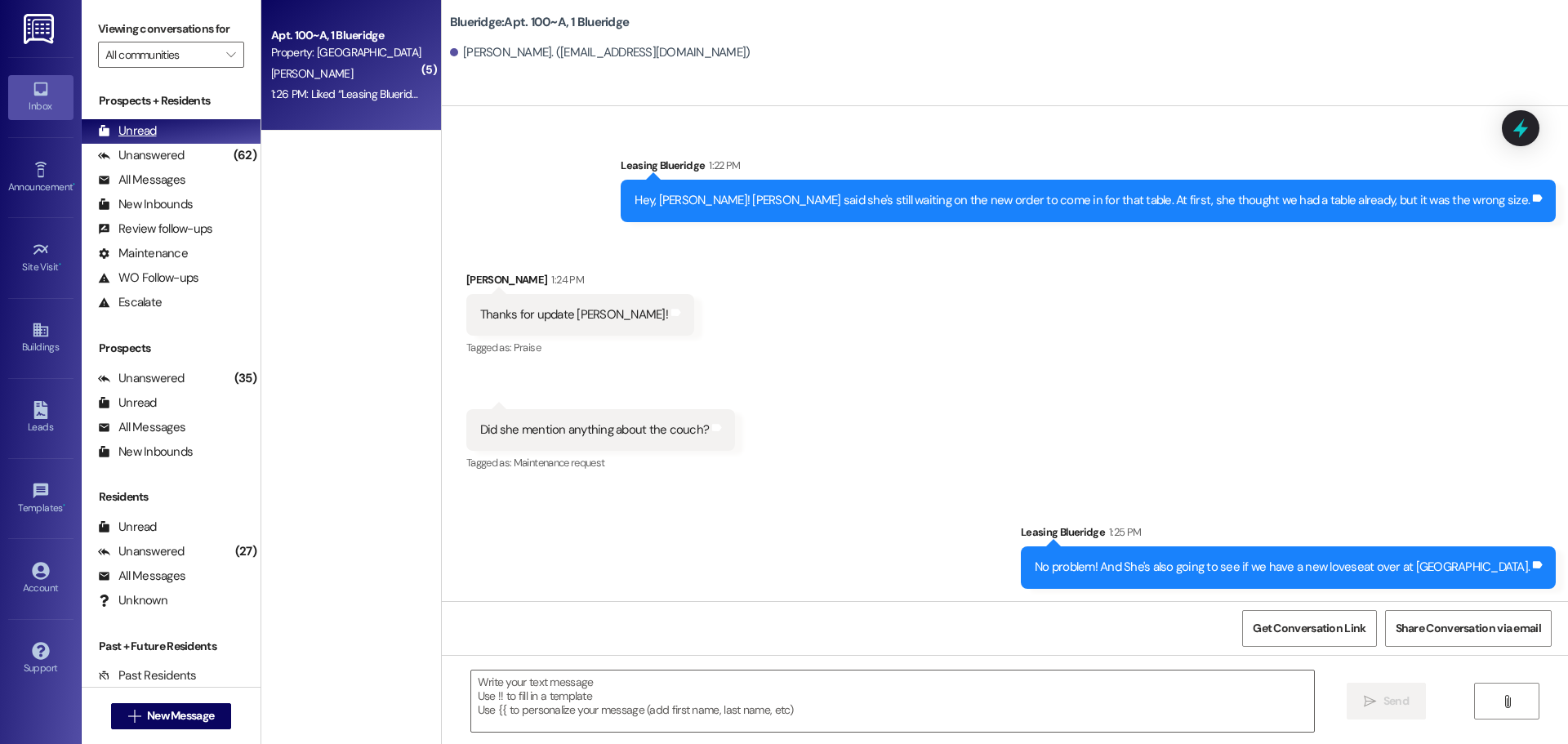
scroll to position [106320, 0]
click at [1014, 487] on div "Sent via SMS Leasing Blueridge 1:25 PM No problem! And She's also going to see …" at bounding box center [1004, 544] width 1126 height 114
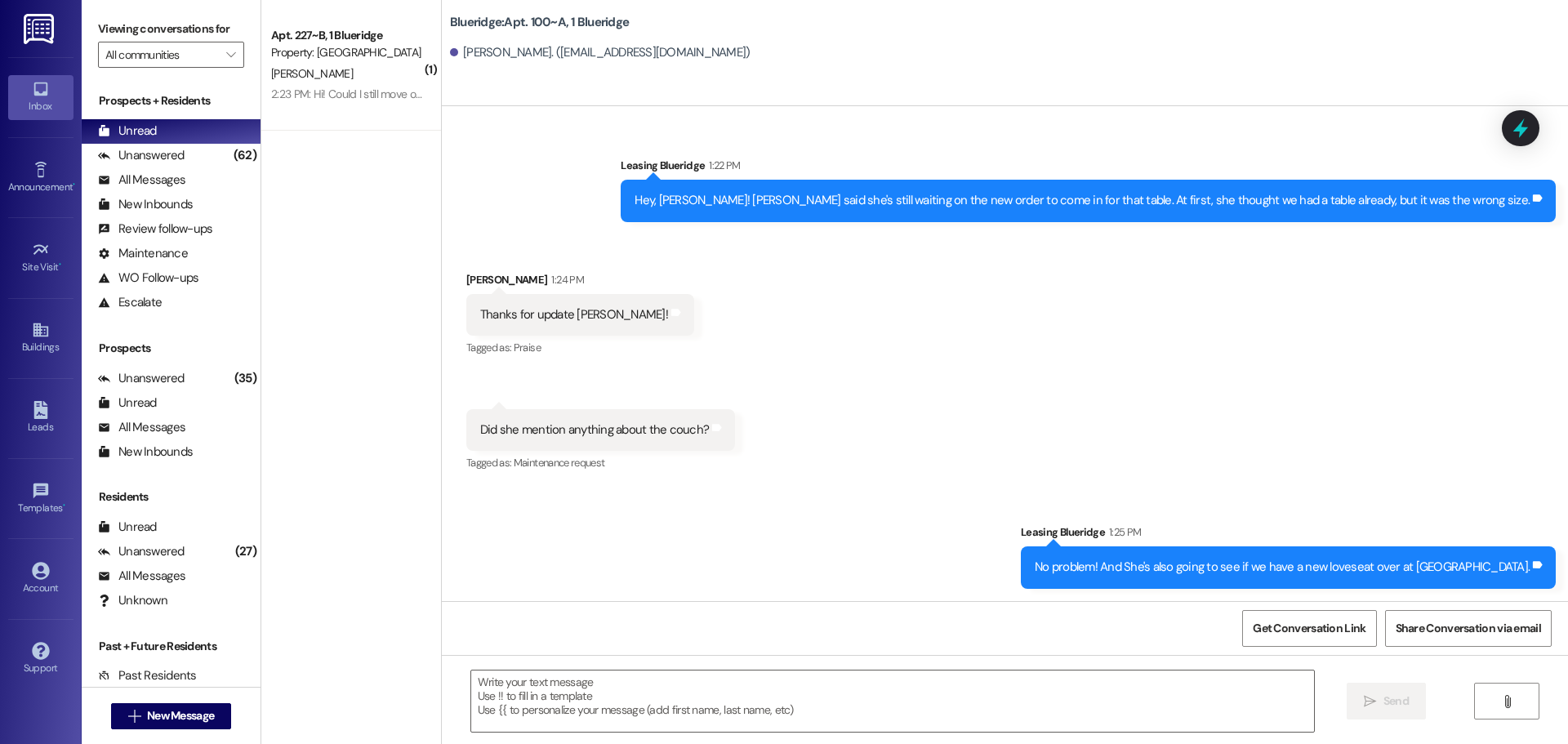
scroll to position [106321, 0]
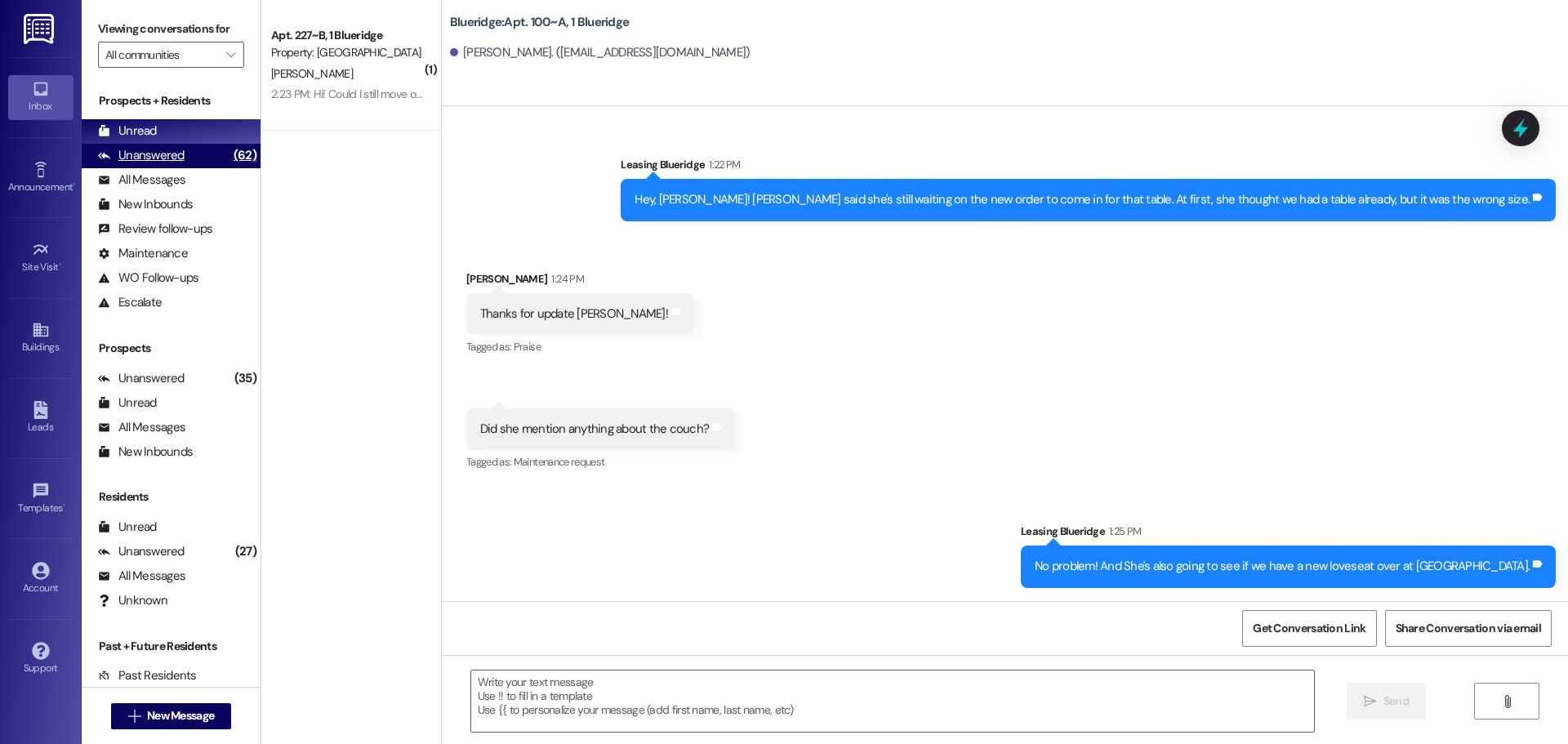
click at [137, 154] on div "Unanswered" at bounding box center [141, 156] width 87 height 17
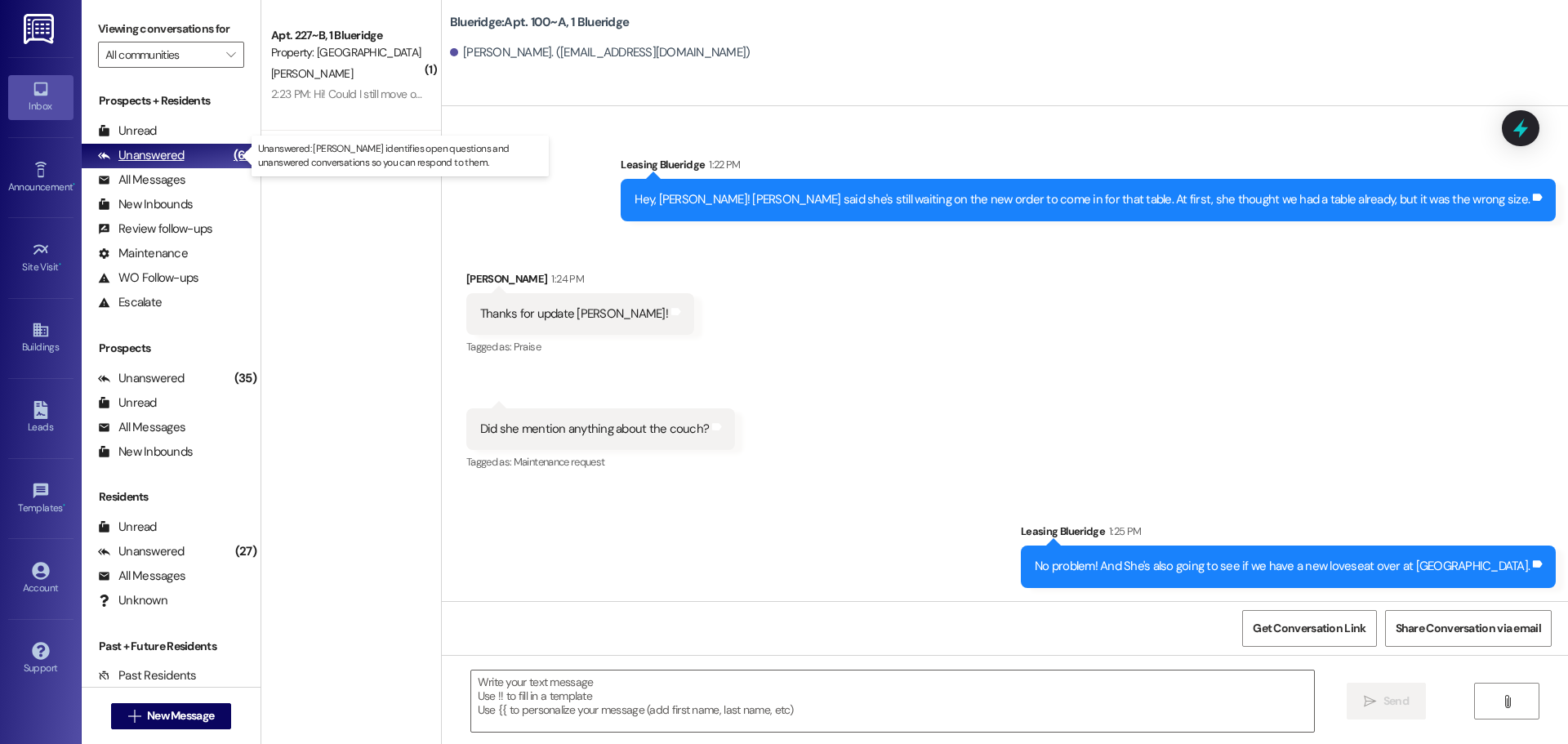
click at [140, 147] on div "Unanswered" at bounding box center [141, 156] width 87 height 17
click at [143, 132] on div "Unread" at bounding box center [128, 131] width 59 height 17
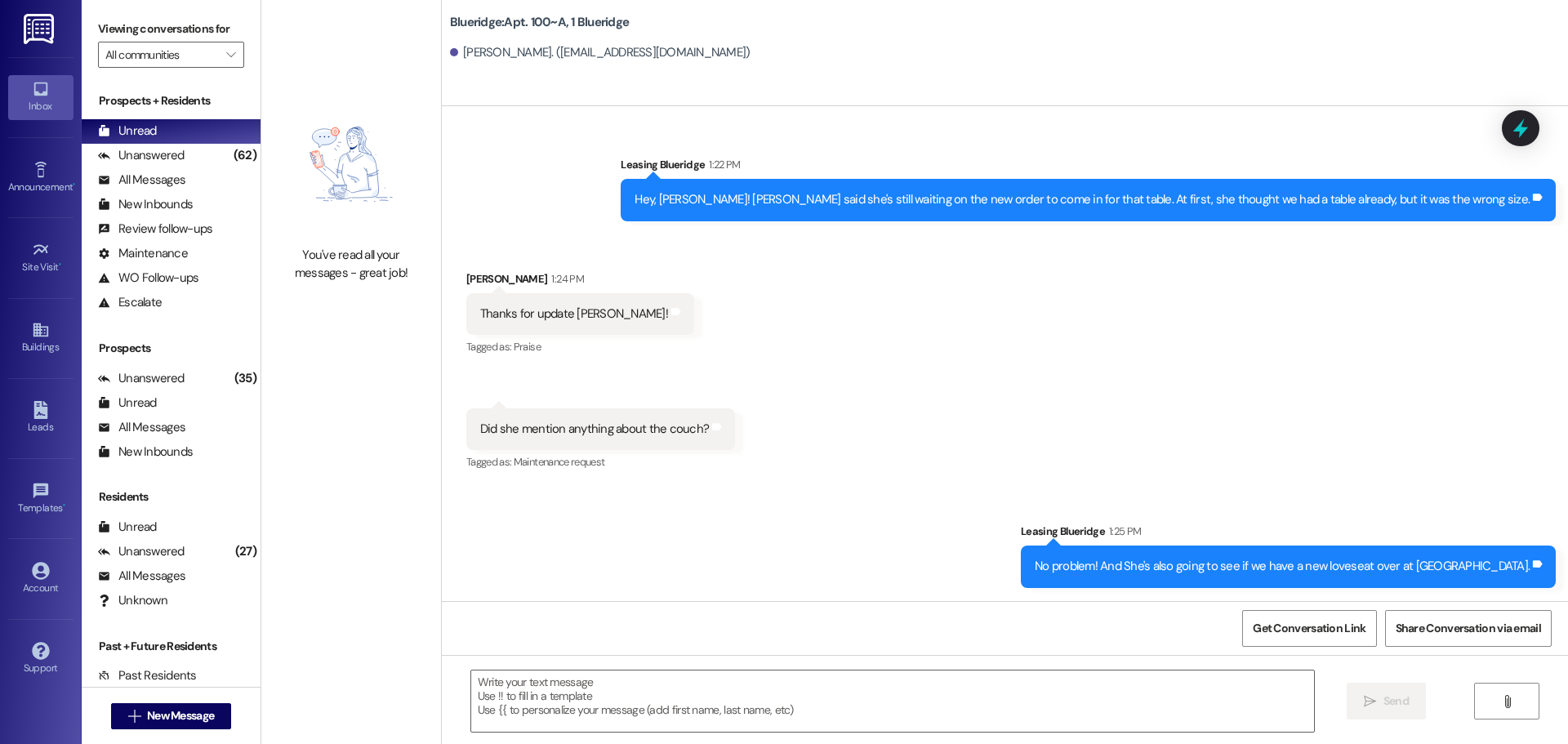
drag, startPoint x: 818, startPoint y: 458, endPoint x: 809, endPoint y: 465, distance: 11.4
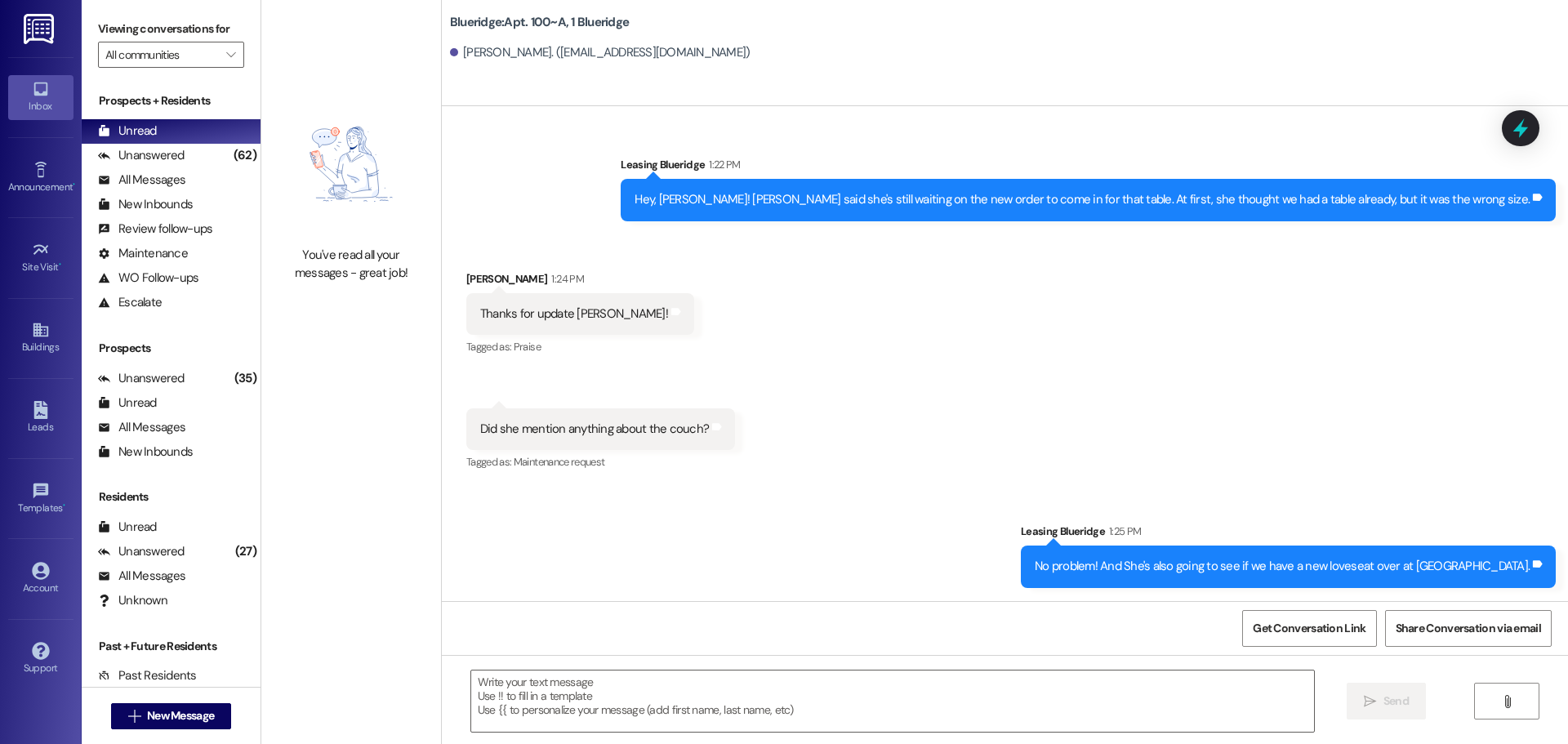
click at [1398, 719] on div "Tagged as: Maintenance request Click to highlight conversations about Maintenan…" at bounding box center [961, 731] width 989 height 24
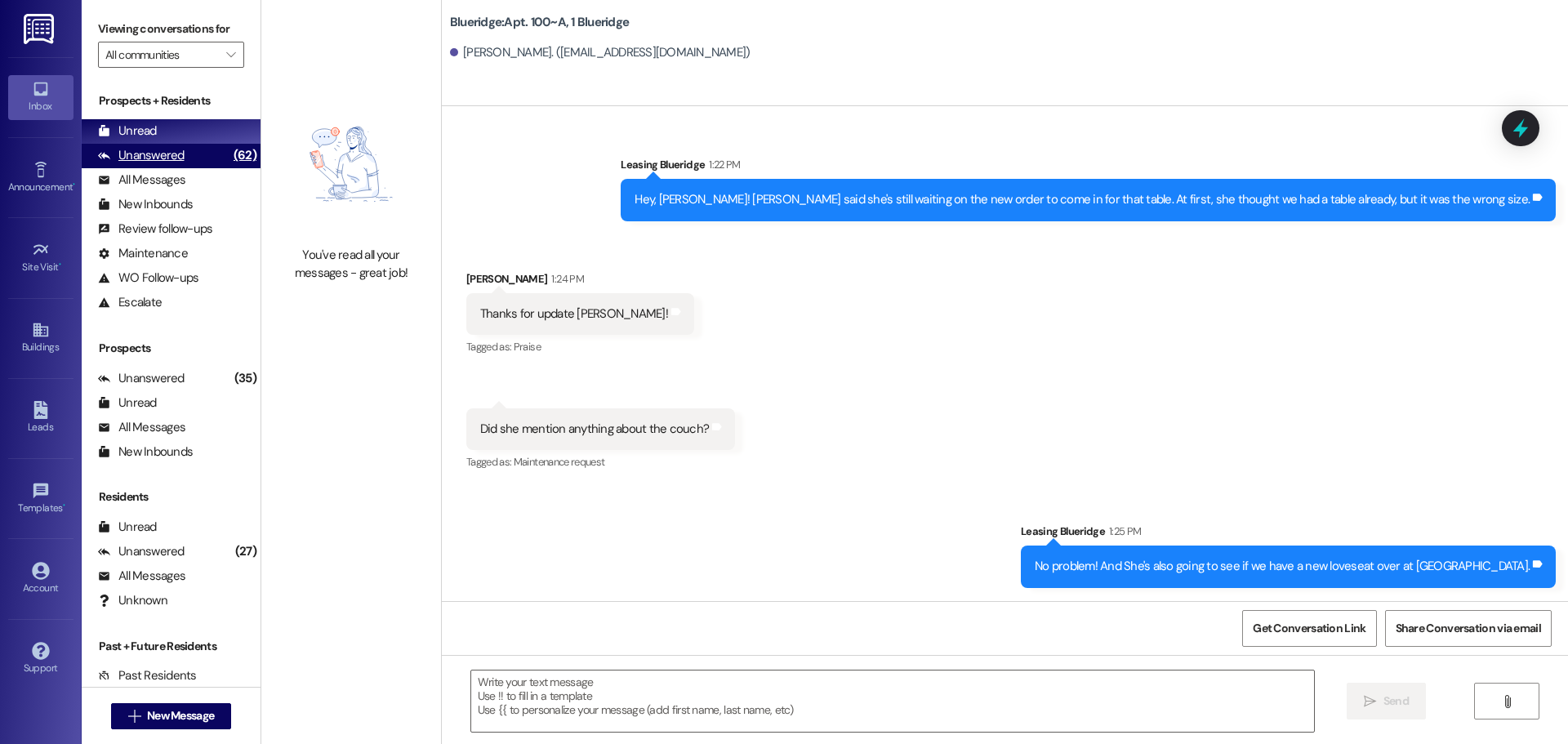
click at [199, 154] on div "Unanswered (62)" at bounding box center [171, 156] width 179 height 24
click at [199, 135] on div "Unread (0)" at bounding box center [171, 131] width 179 height 24
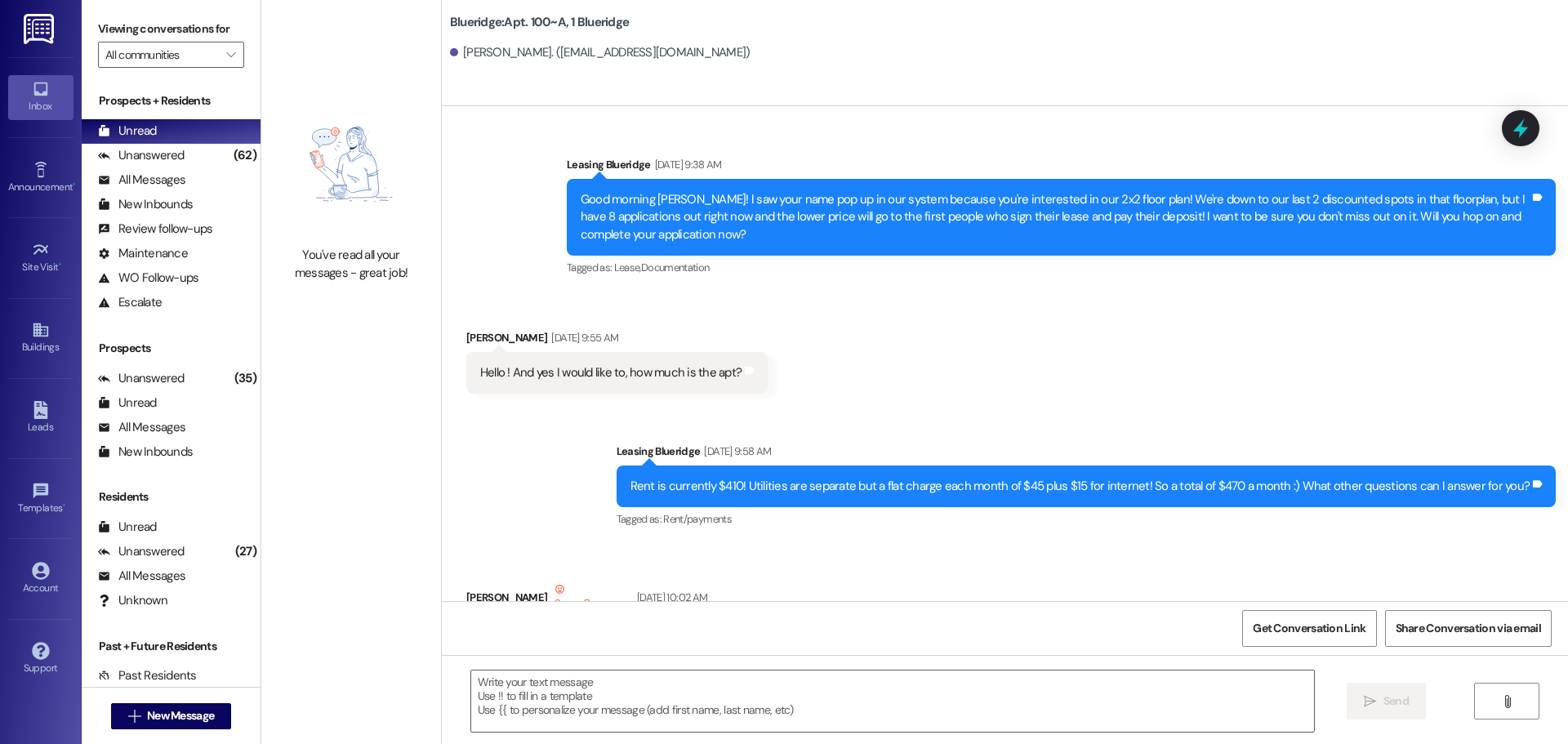
scroll to position [106320, 0]
